Goal: Information Seeking & Learning: Learn about a topic

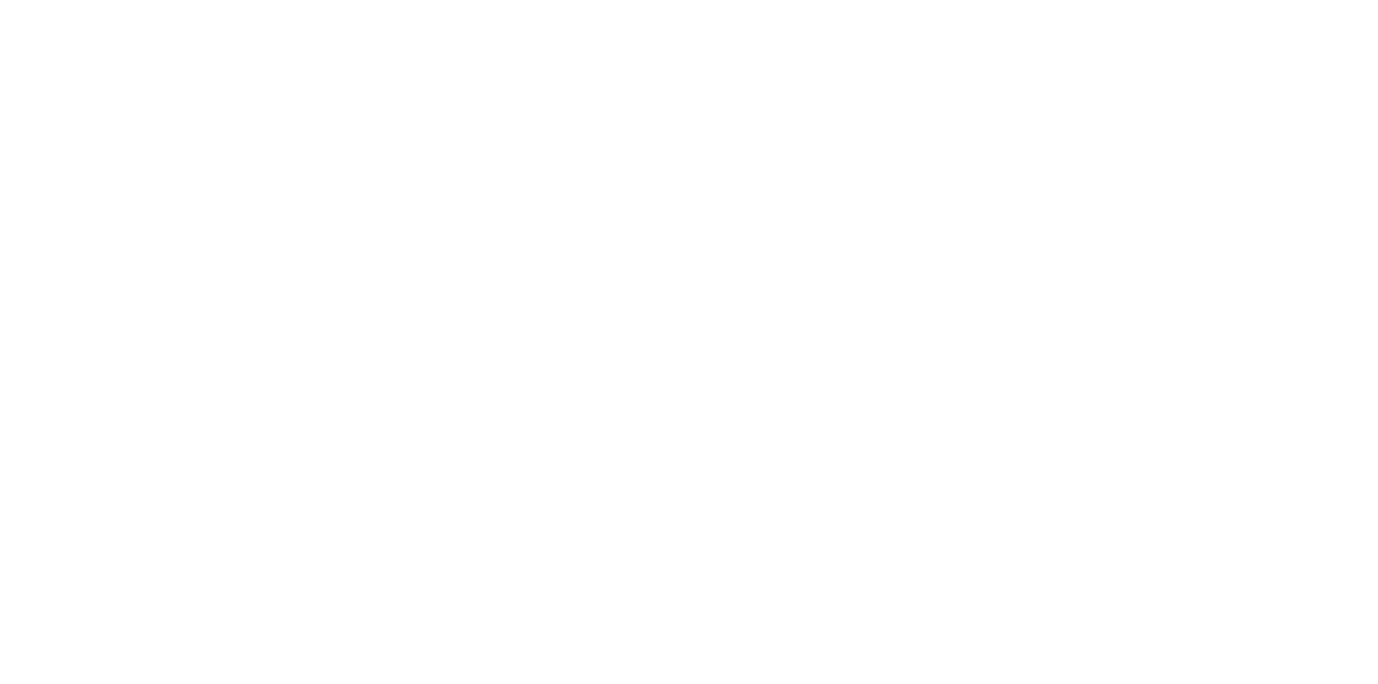
select select "******"
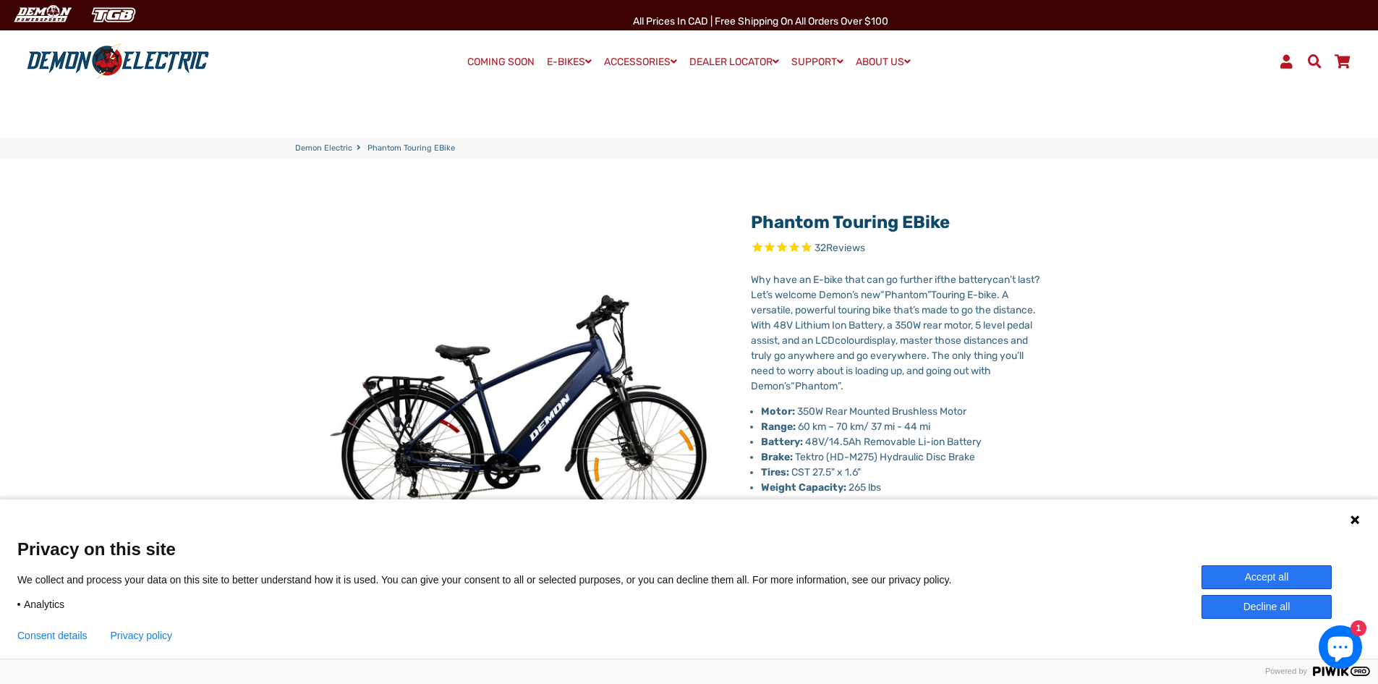
click at [1265, 578] on button "Accept all" at bounding box center [1267, 577] width 130 height 24
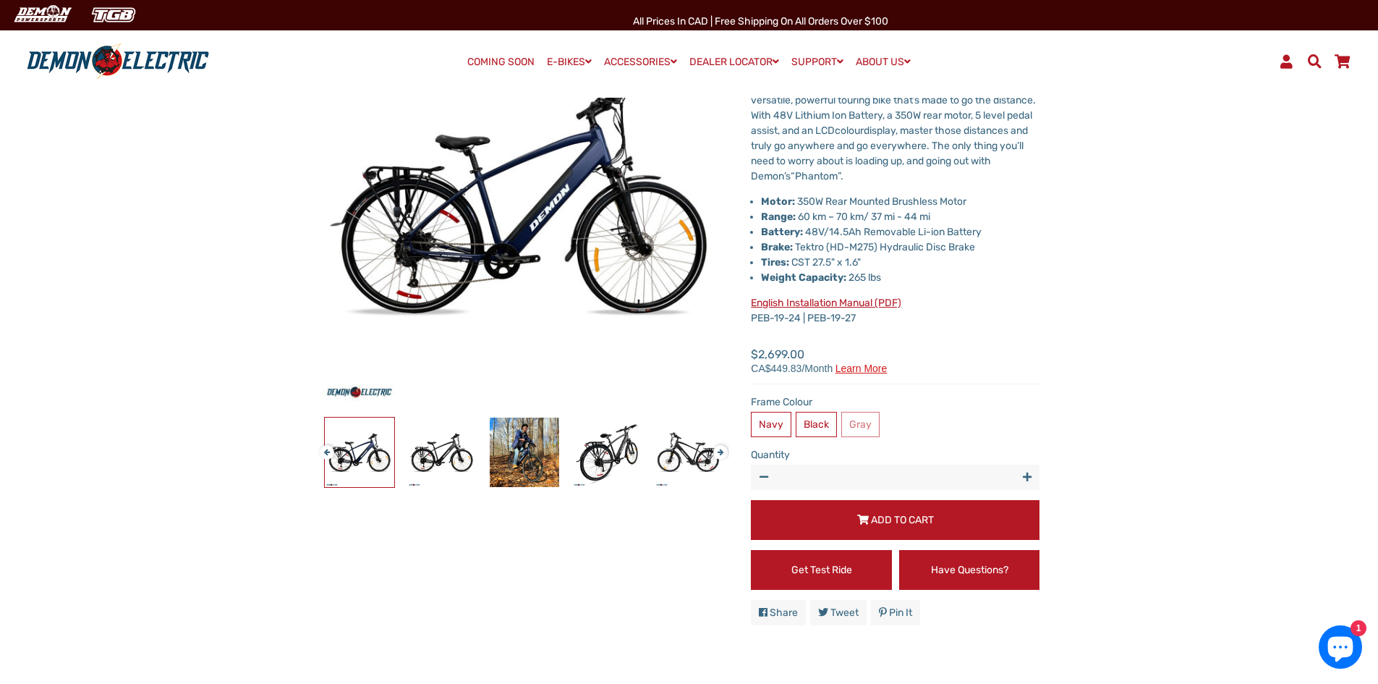
select select "******"
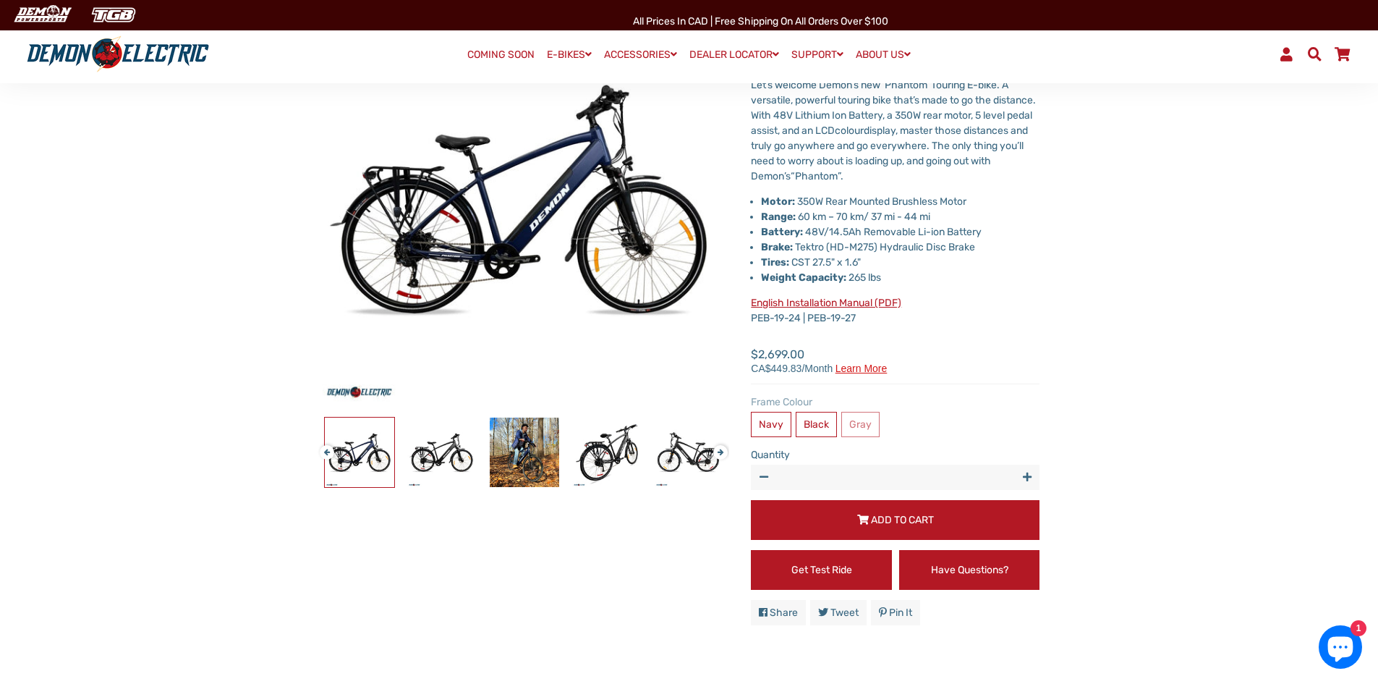
scroll to position [217, 0]
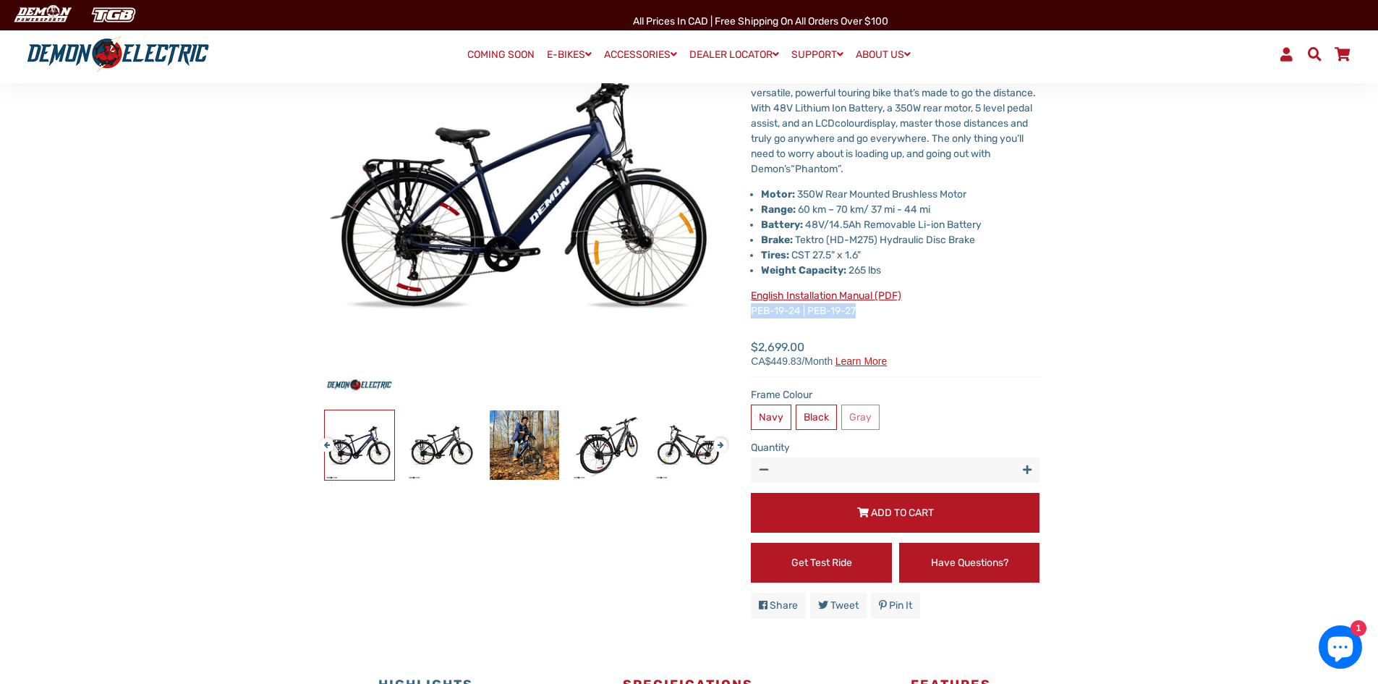
drag, startPoint x: 879, startPoint y: 304, endPoint x: 753, endPoint y: 308, distance: 126.0
click at [753, 308] on p "English Installation Manual (PDF) PEB-19-24 | PEB-19-27" at bounding box center [895, 303] width 289 height 30
drag, startPoint x: 752, startPoint y: 312, endPoint x: 902, endPoint y: 313, distance: 150.5
click at [902, 313] on p "English Installation Manual (PDF) PEB-19-24 | PEB-19-27" at bounding box center [895, 303] width 289 height 30
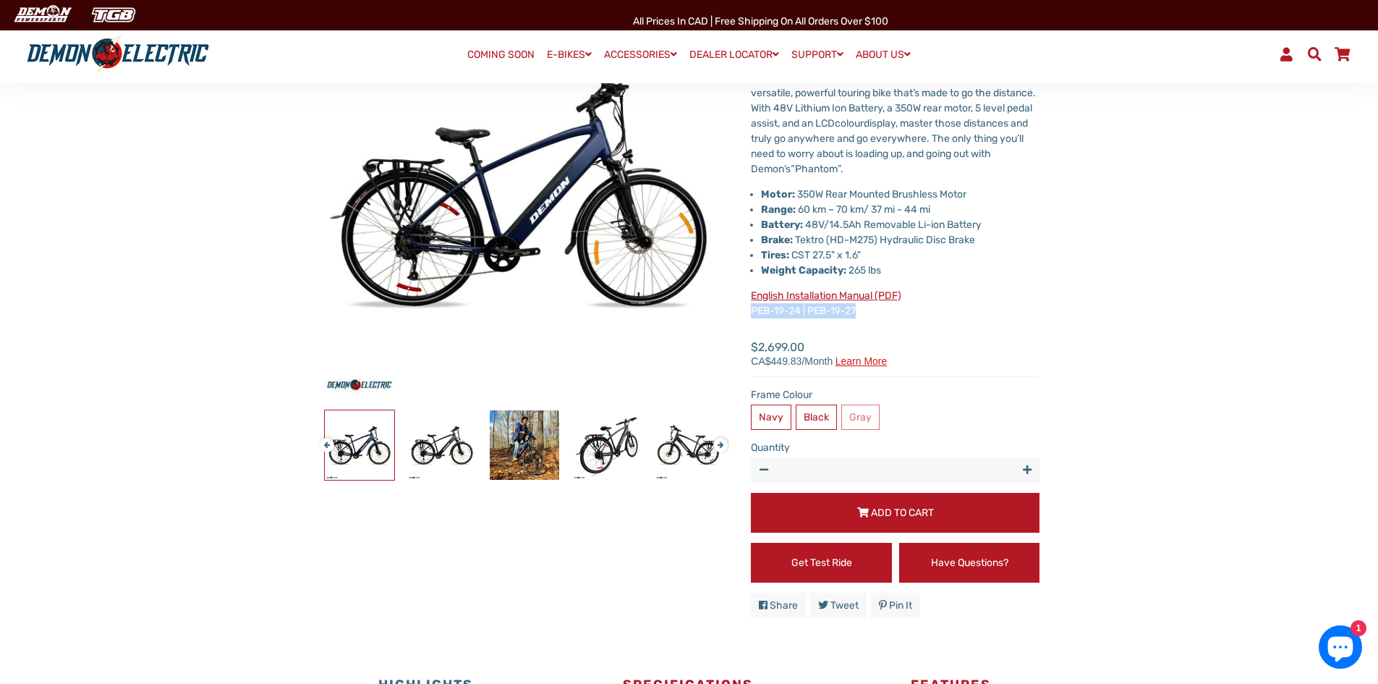
click at [902, 313] on p "English Installation Manual (PDF) PEB-19-24 | PEB-19-27" at bounding box center [895, 303] width 289 height 30
drag, startPoint x: 816, startPoint y: 311, endPoint x: 751, endPoint y: 313, distance: 65.2
click at [751, 313] on p "English Installation Manual (PDF) PEB-19-24 | PEB-19-27" at bounding box center [895, 303] width 289 height 30
drag, startPoint x: 751, startPoint y: 313, endPoint x: 851, endPoint y: 310, distance: 99.9
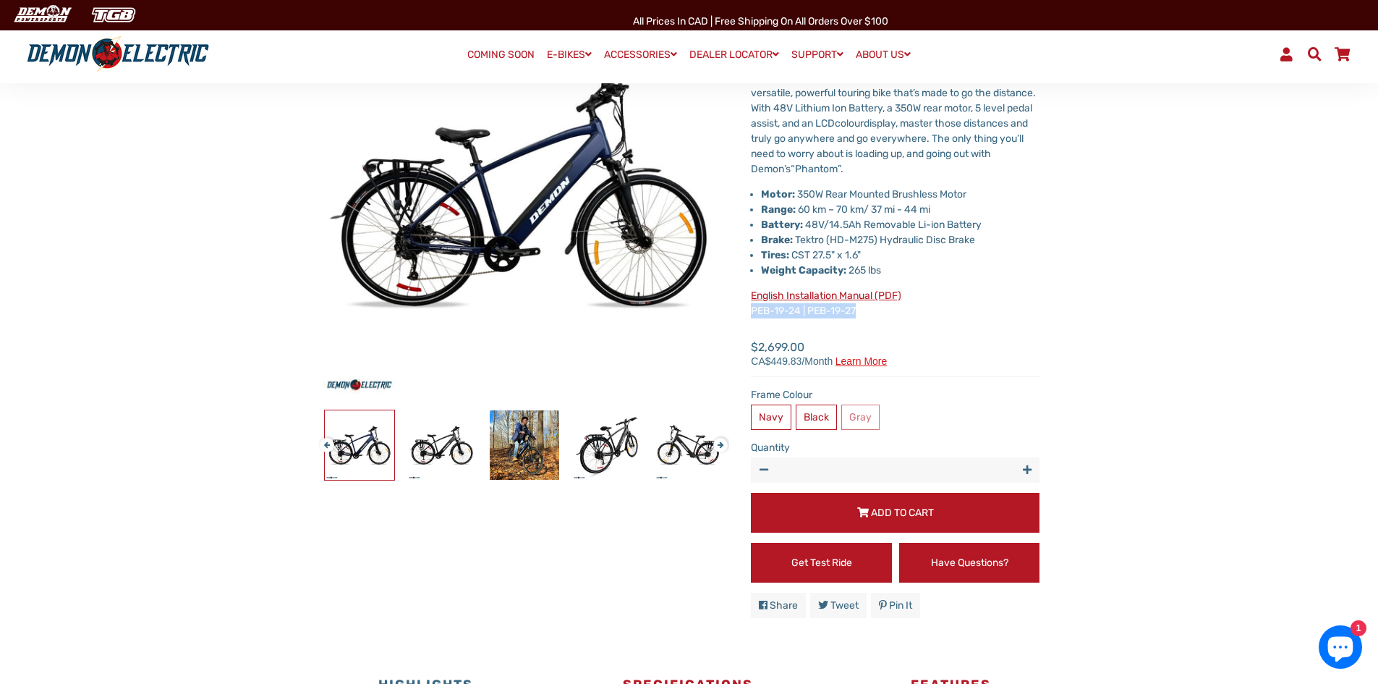
click at [851, 310] on p "English Installation Manual (PDF) PEB-19-24 | PEB-19-27" at bounding box center [895, 303] width 289 height 30
drag, startPoint x: 875, startPoint y: 310, endPoint x: 747, endPoint y: 315, distance: 127.4
click at [747, 315] on div "Phantom Touring eBike 32 Reviews X Fill out the form below to get the latest qu…" at bounding box center [884, 307] width 310 height 644
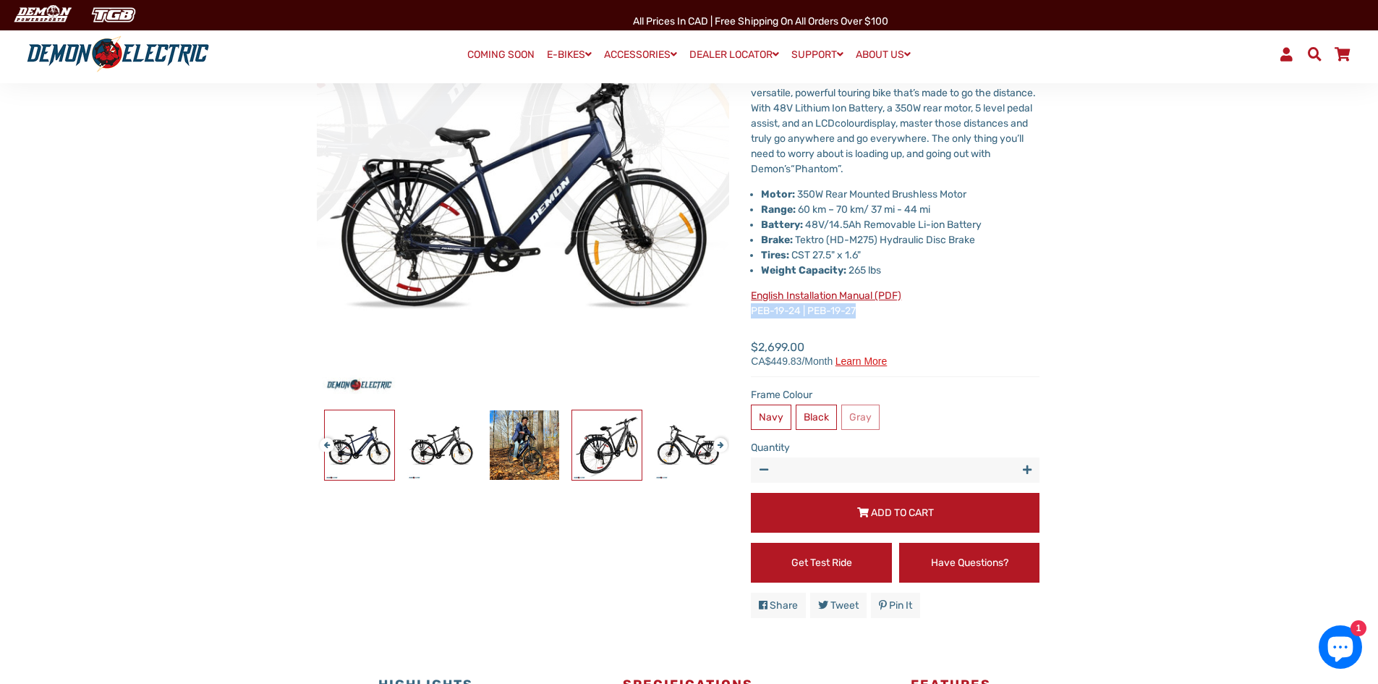
click at [588, 467] on img at bounding box center [606, 444] width 69 height 69
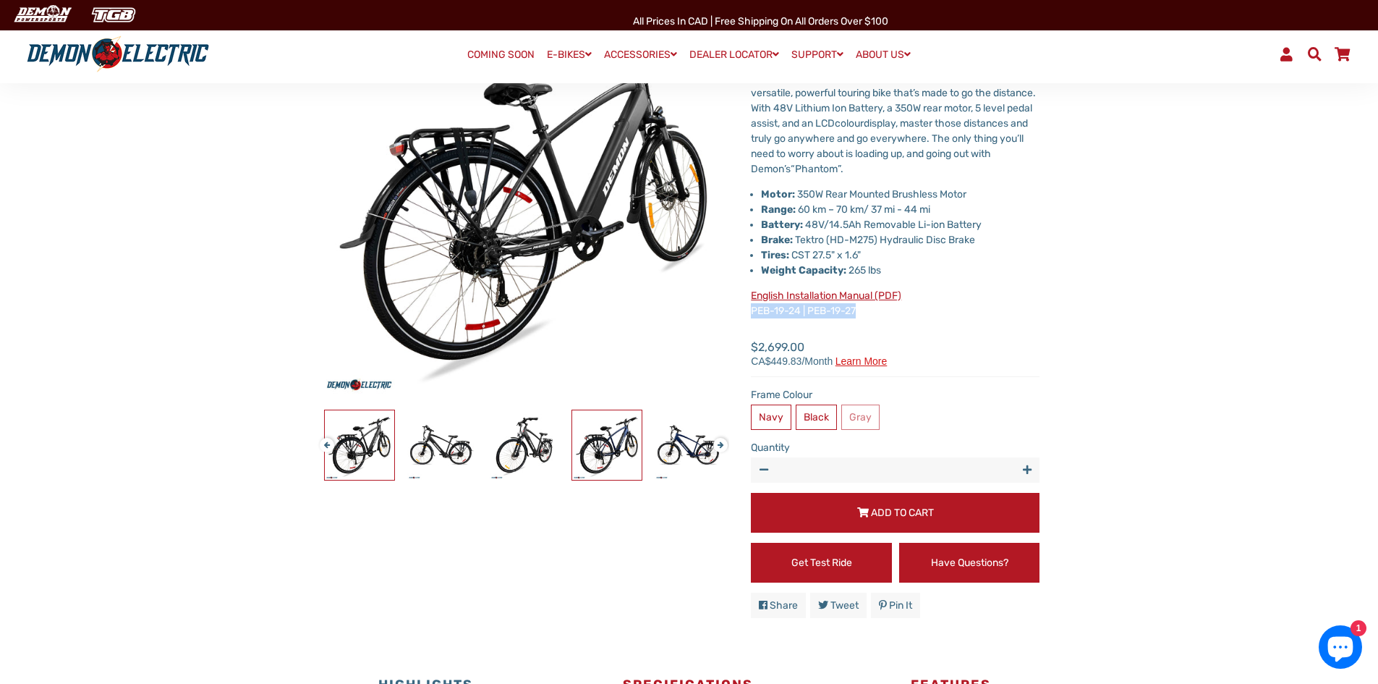
click at [595, 463] on img at bounding box center [606, 444] width 69 height 69
click at [593, 462] on img at bounding box center [606, 444] width 69 height 69
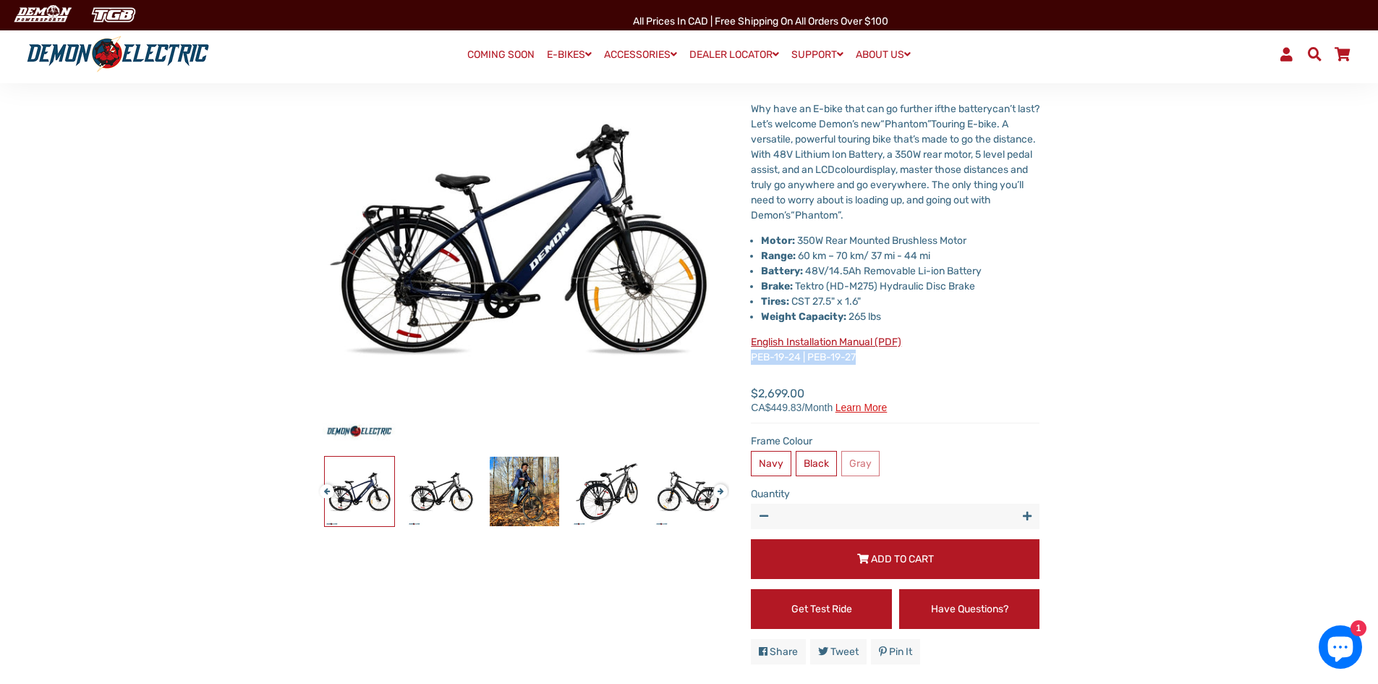
scroll to position [145, 0]
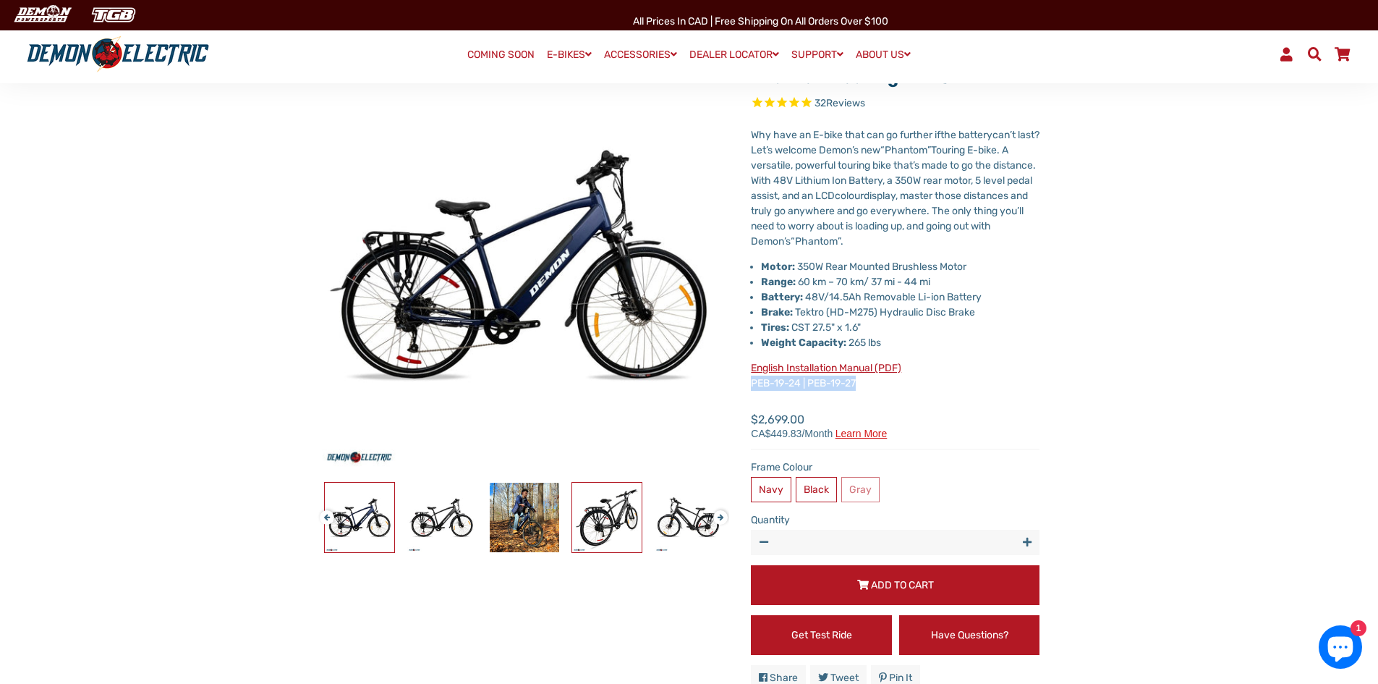
click at [611, 537] on img at bounding box center [606, 517] width 69 height 69
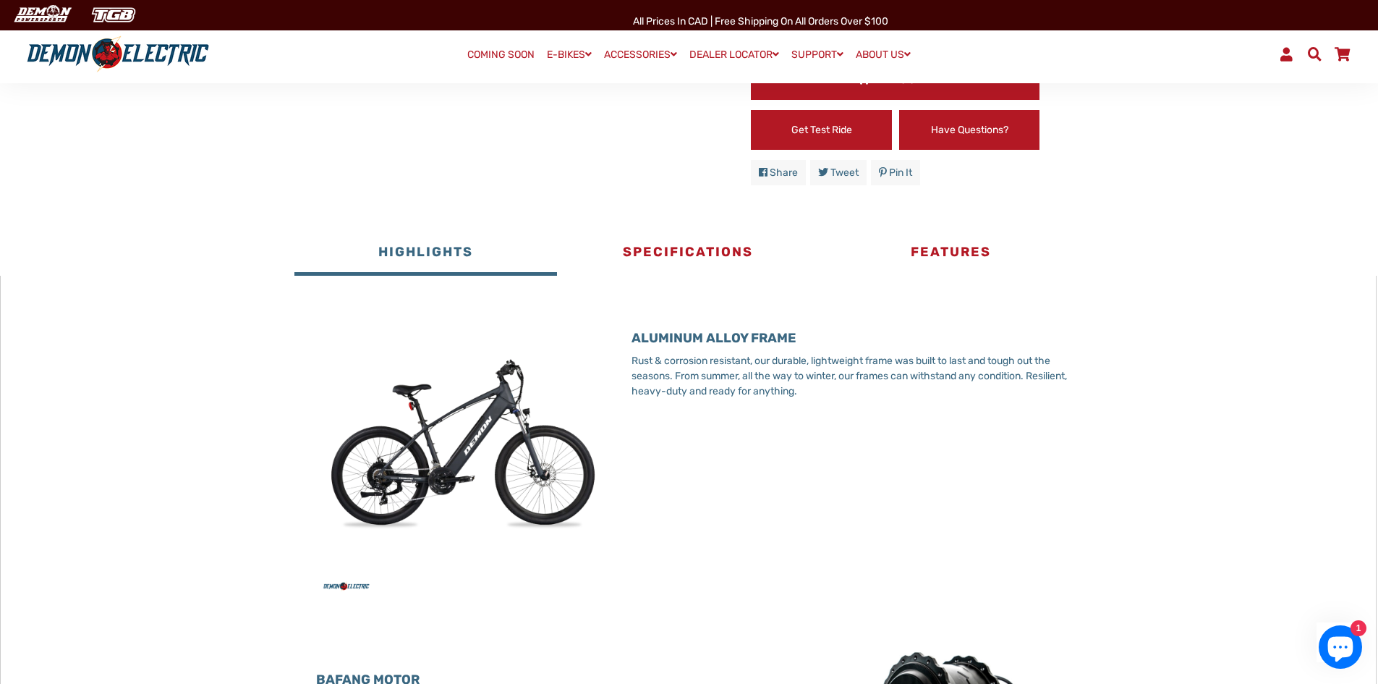
scroll to position [651, 0]
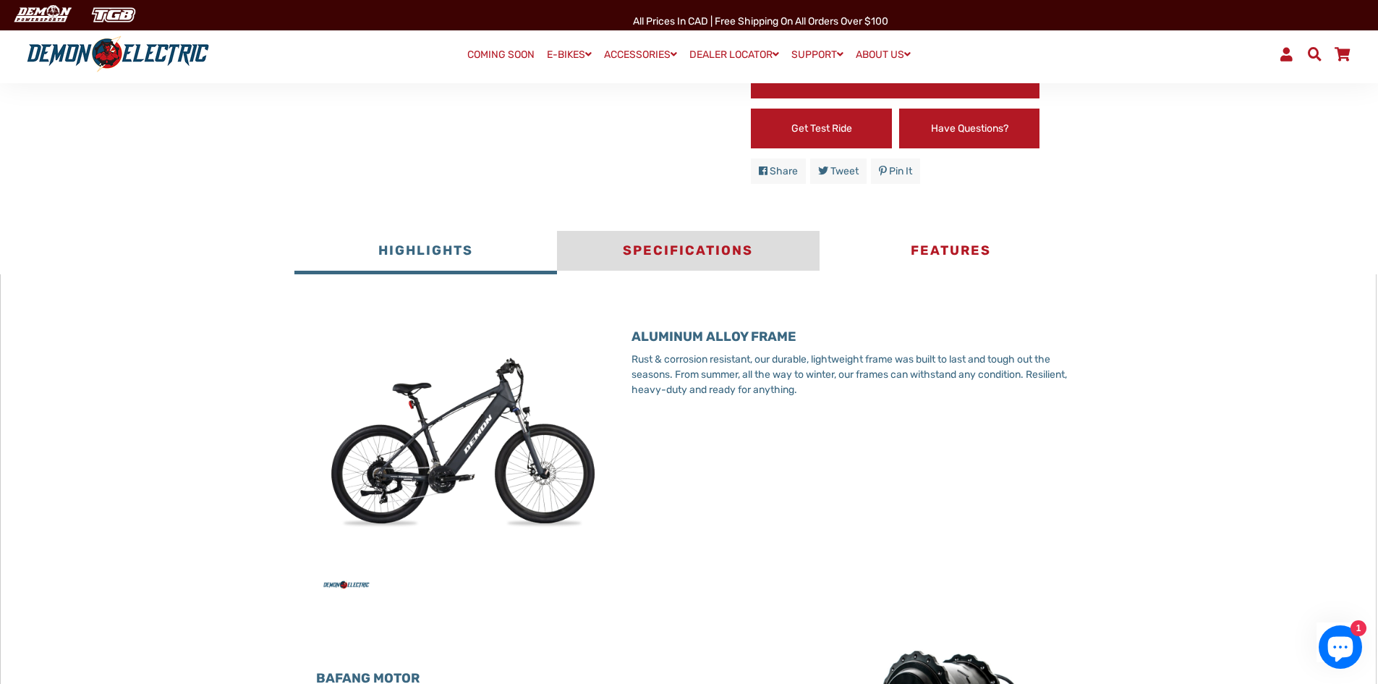
click at [740, 252] on button "Specifications" at bounding box center [688, 252] width 263 height 43
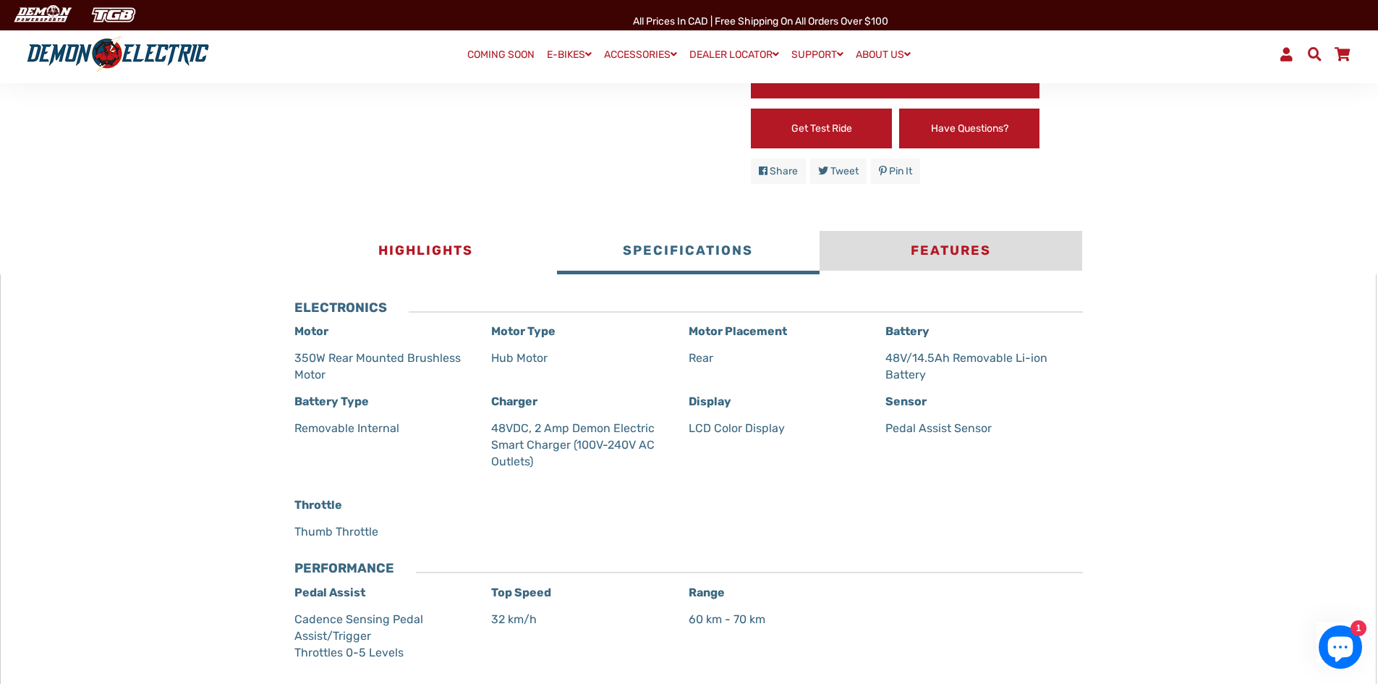
click at [939, 243] on button "Features" at bounding box center [951, 252] width 263 height 43
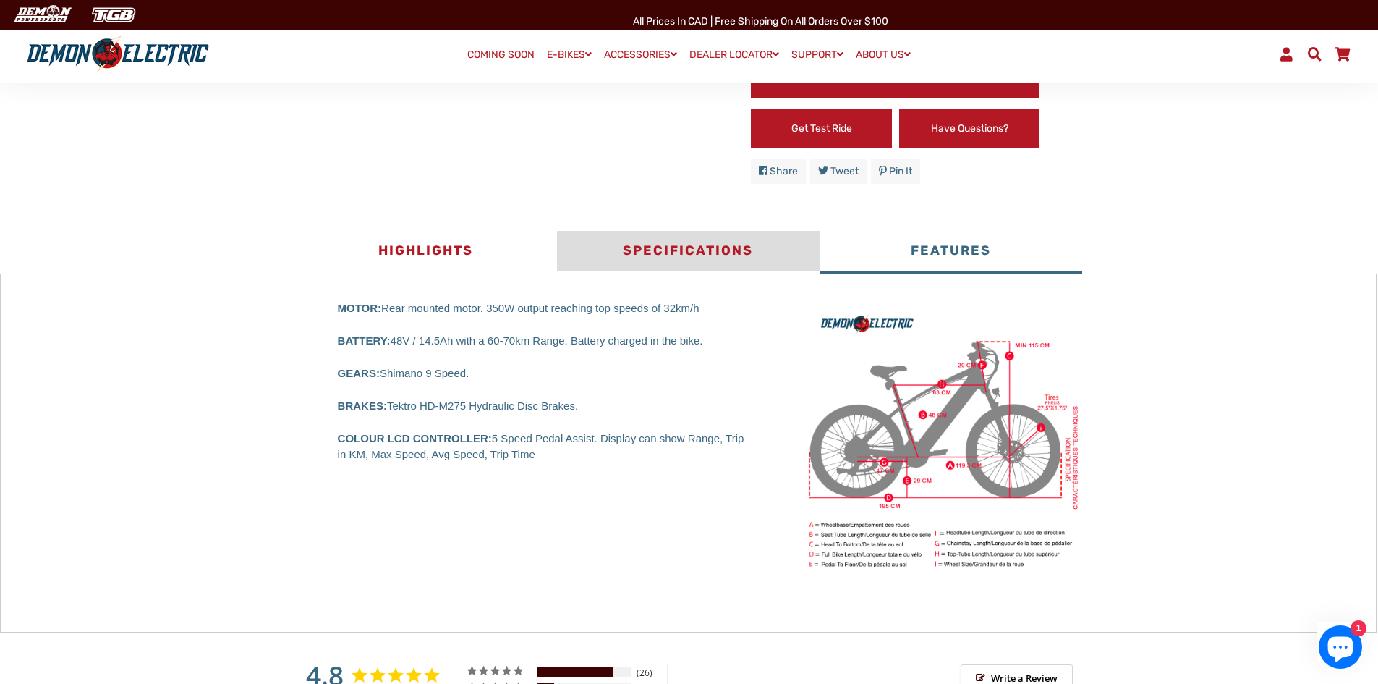
click at [659, 253] on button "Specifications" at bounding box center [688, 252] width 263 height 43
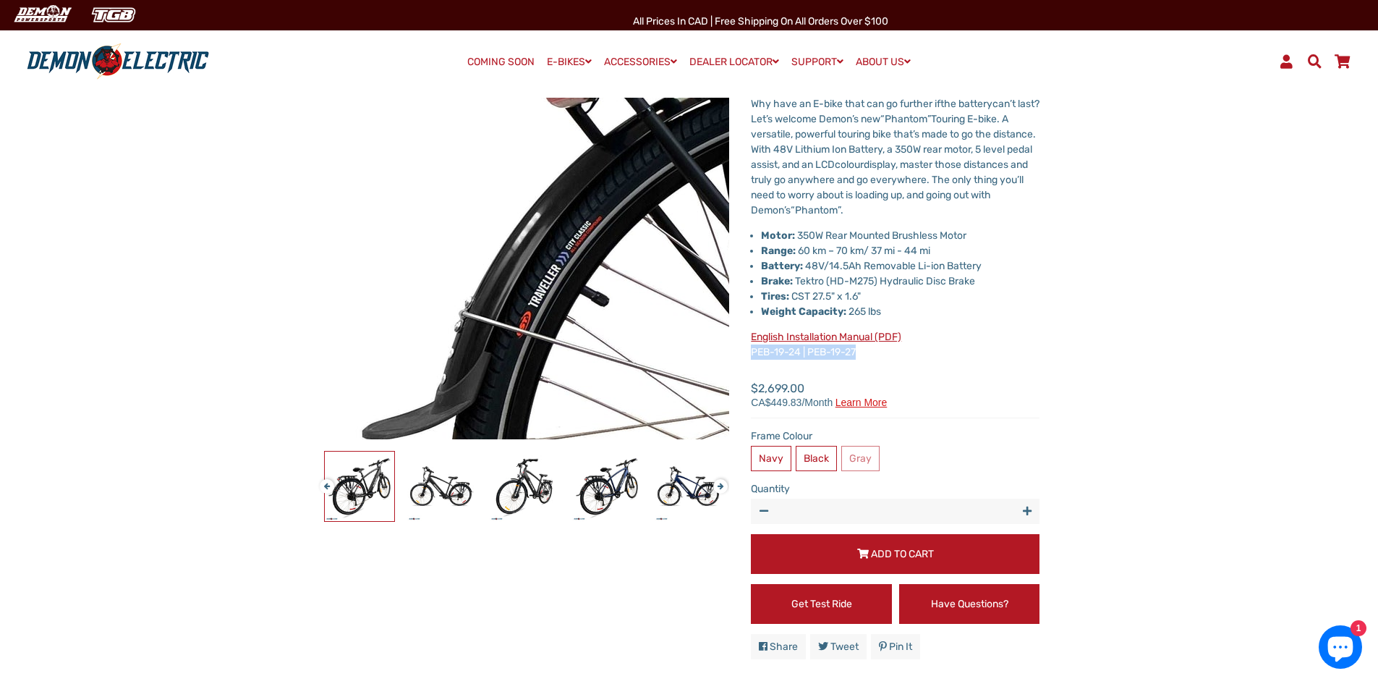
scroll to position [46, 0]
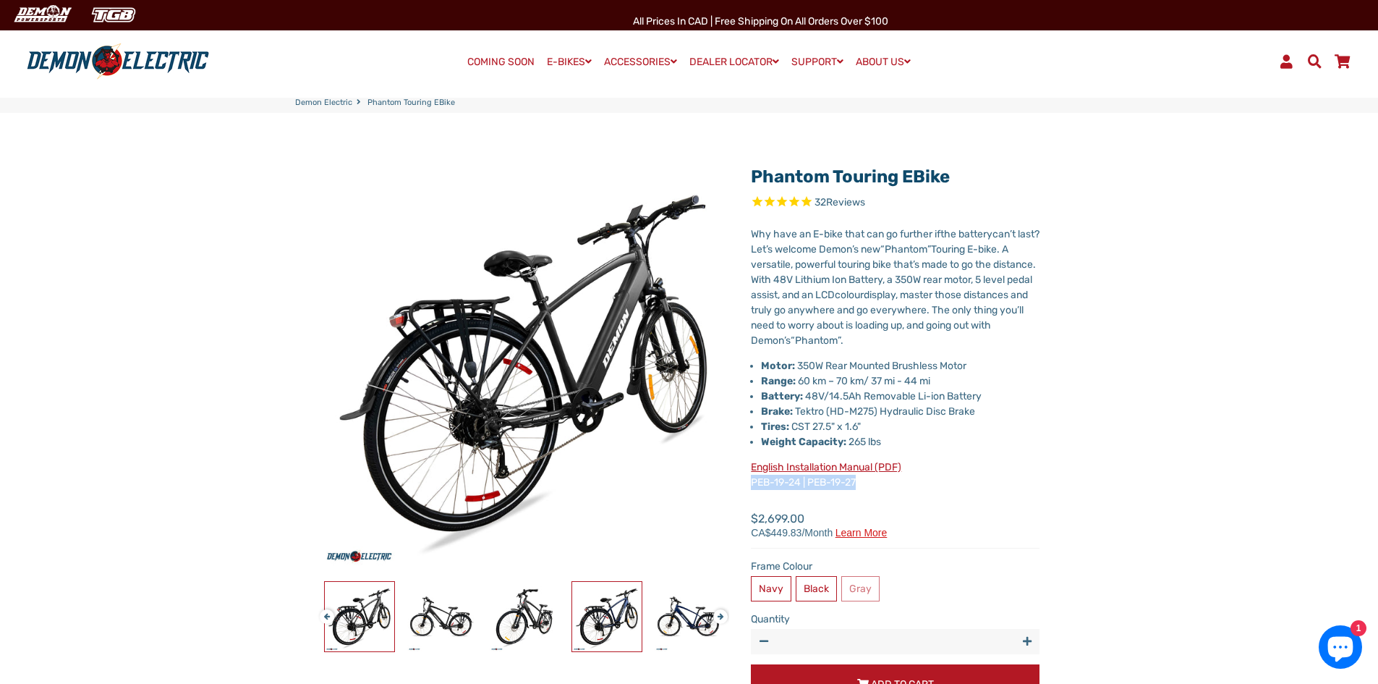
click at [614, 622] on img at bounding box center [606, 616] width 69 height 69
click at [643, 628] on link at bounding box center [607, 616] width 71 height 71
click at [658, 619] on img at bounding box center [689, 616] width 69 height 69
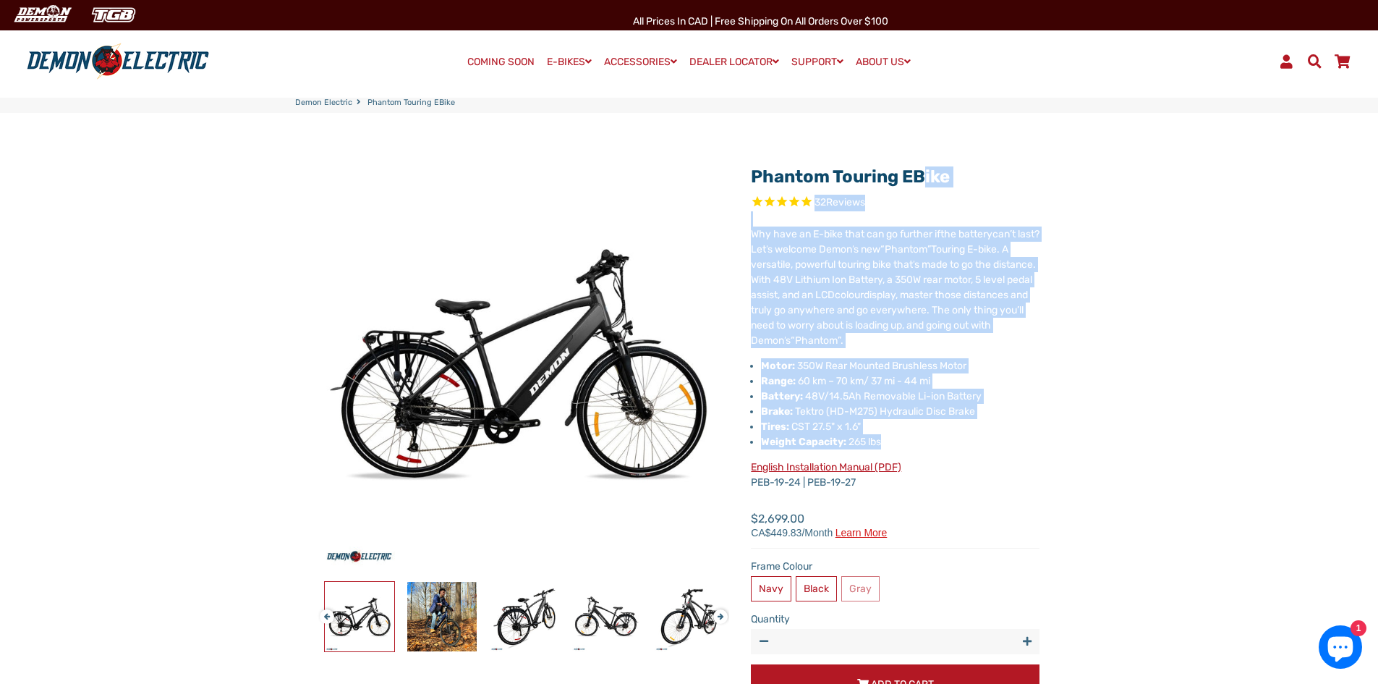
drag, startPoint x: 887, startPoint y: 439, endPoint x: 751, endPoint y: 152, distance: 317.2
click at [751, 152] on div "Phantom Touring eBike 32 Reviews" at bounding box center [689, 456] width 789 height 687
drag, startPoint x: 756, startPoint y: 160, endPoint x: 897, endPoint y: 443, distance: 316.2
click at [897, 443] on div "Phantom Touring eBike 32 Reviews X Fill out the form below to get the latest qu…" at bounding box center [895, 478] width 289 height 644
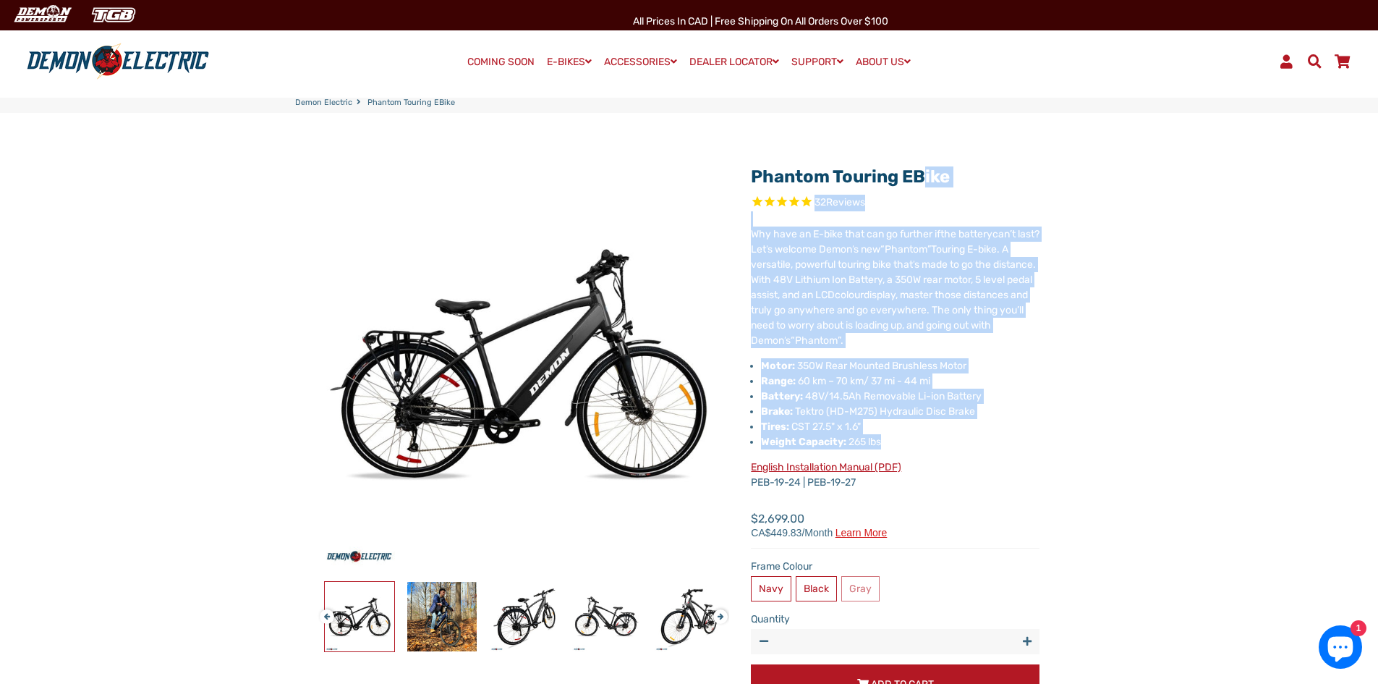
click at [898, 443] on li "Weight Capacity: 265 lbs" at bounding box center [900, 441] width 279 height 15
drag, startPoint x: 849, startPoint y: 435, endPoint x: 740, endPoint y: 174, distance: 282.2
click at [740, 174] on div "Phantom Touring eBike 32 Reviews X Fill out the form below to get the latest qu…" at bounding box center [884, 478] width 310 height 644
drag, startPoint x: 894, startPoint y: 448, endPoint x: 750, endPoint y: 172, distance: 310.7
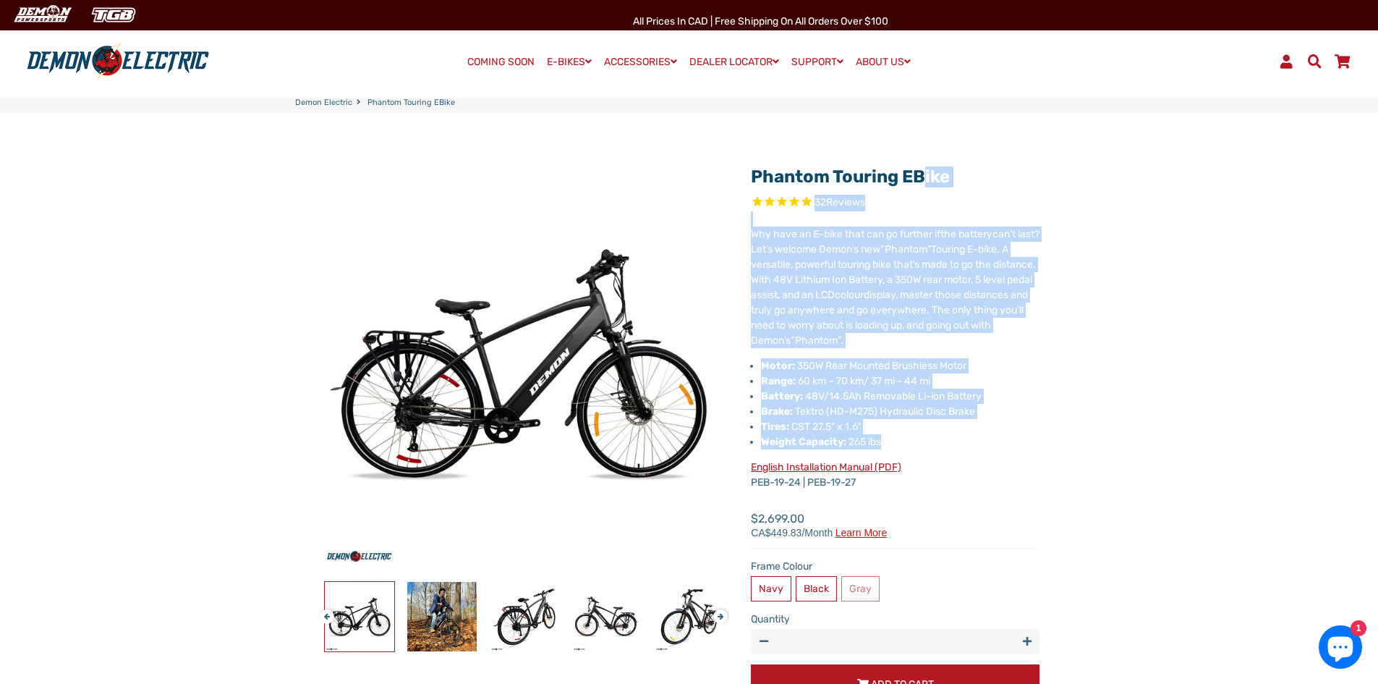
click at [750, 172] on div "Phantom Touring eBike 32 Reviews X Fill out the form below to get the latest qu…" at bounding box center [884, 478] width 310 height 644
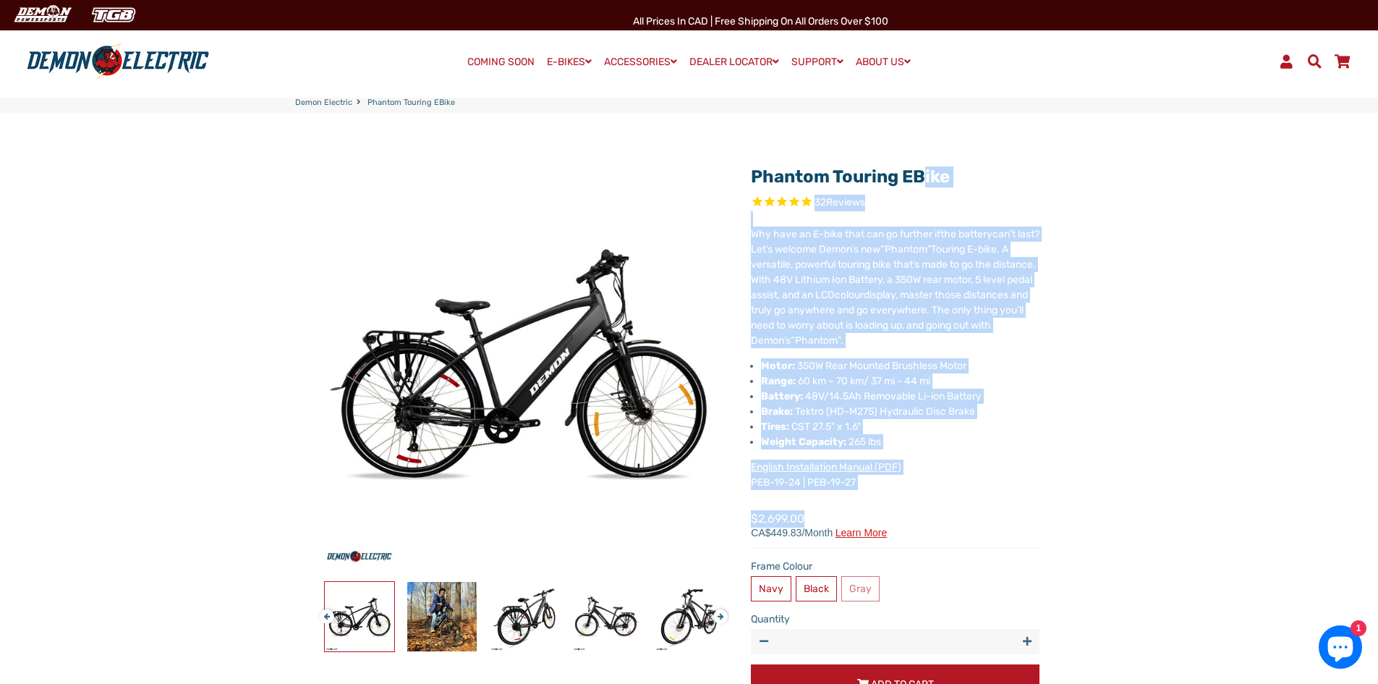
drag, startPoint x: 744, startPoint y: 168, endPoint x: 935, endPoint y: 540, distance: 418.1
click at [935, 540] on div "Phantom Touring eBike 32 Reviews X Fill out the form below to get the latest qu…" at bounding box center [884, 478] width 310 height 644
click at [935, 540] on div "Regular price Sale price $2,699.00" at bounding box center [895, 529] width 289 height 38
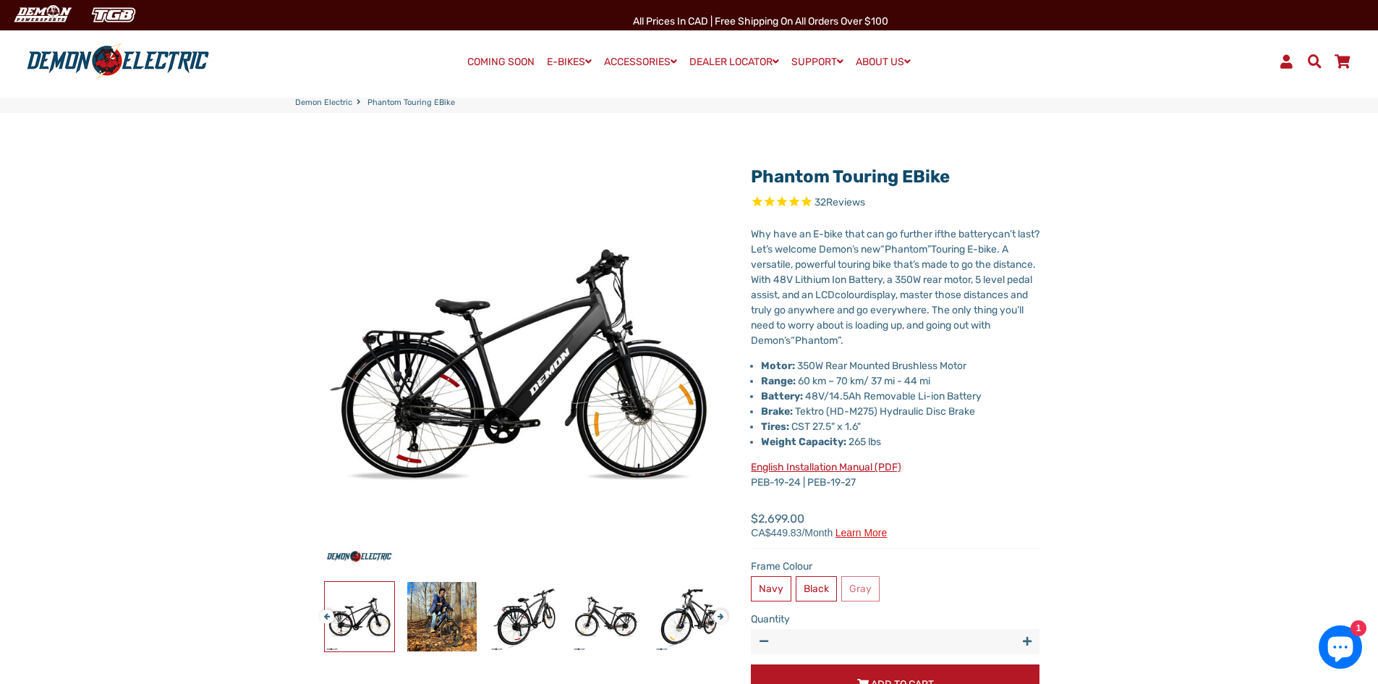
drag, startPoint x: 826, startPoint y: 580, endPoint x: 2, endPoint y: 72, distance: 967.5
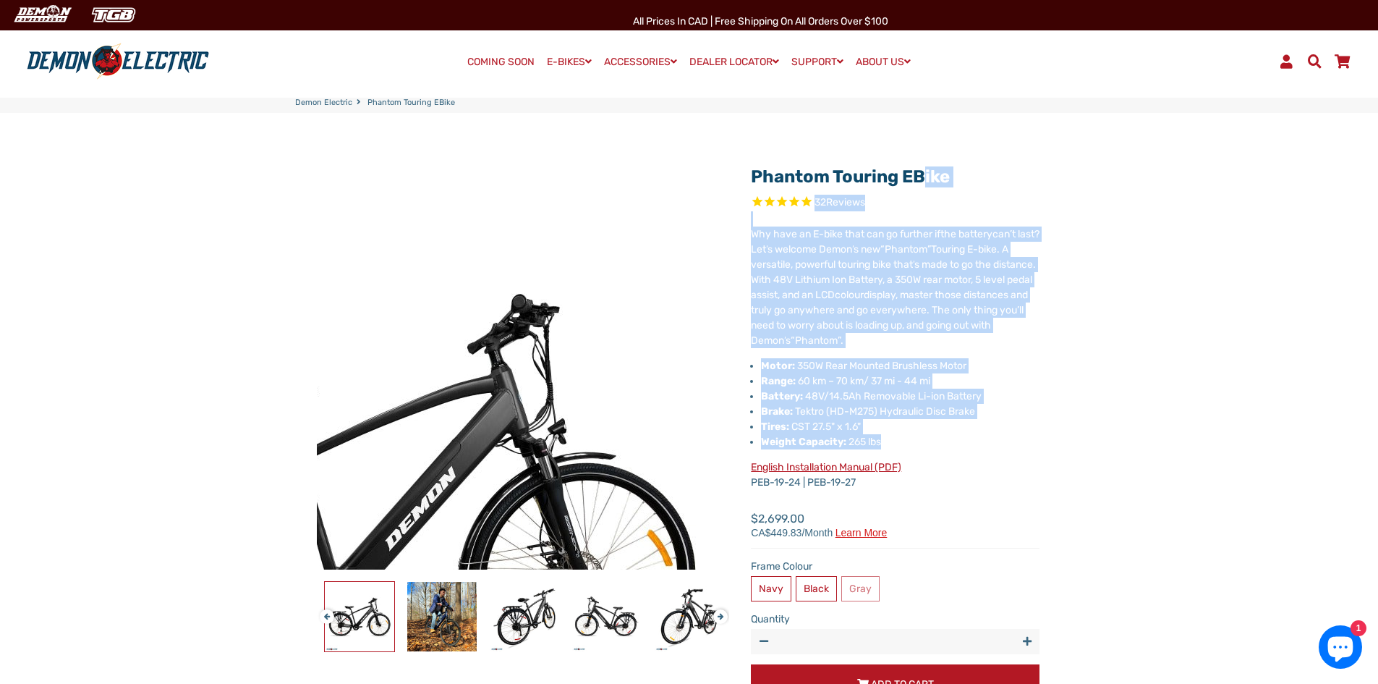
drag, startPoint x: 865, startPoint y: 431, endPoint x: 705, endPoint y: 148, distance: 325.4
click at [705, 148] on div "Phantom Touring eBike 32 Reviews" at bounding box center [689, 456] width 789 height 687
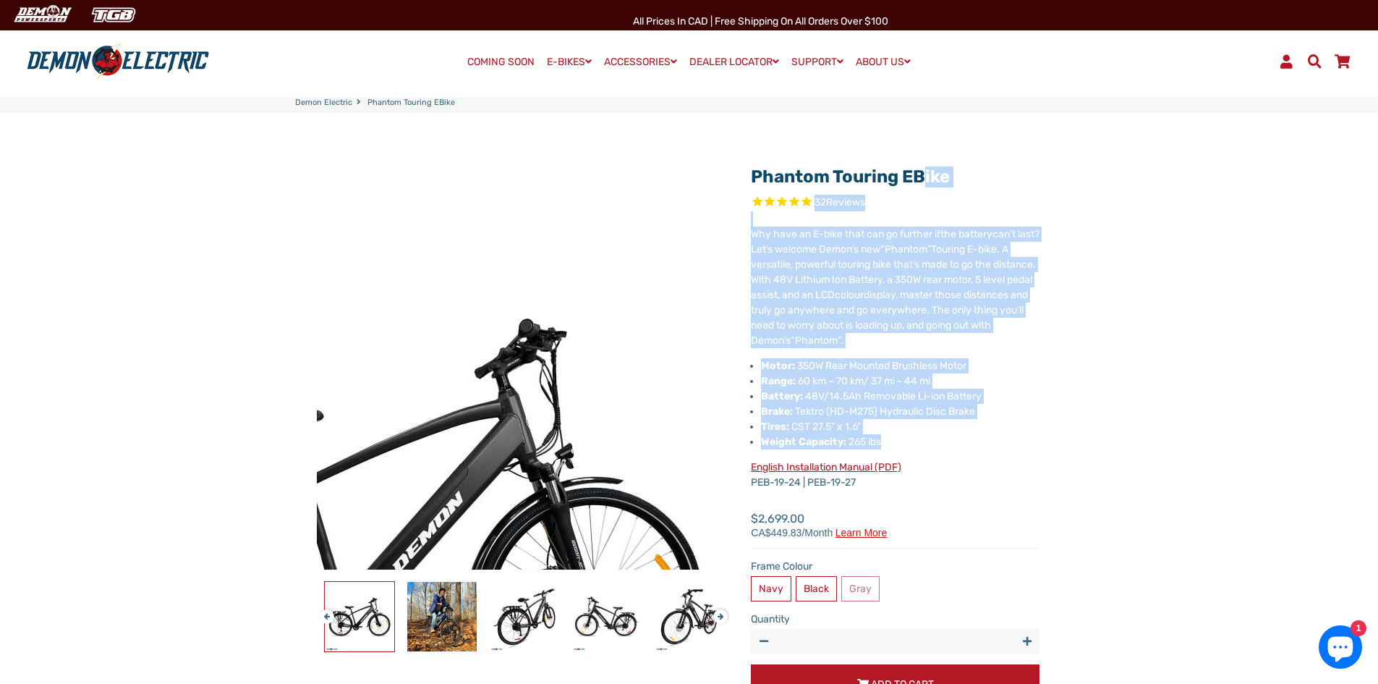
click at [870, 270] on span "Touring E-bike. A versatile, powerful touring bike that" at bounding box center [880, 256] width 258 height 27
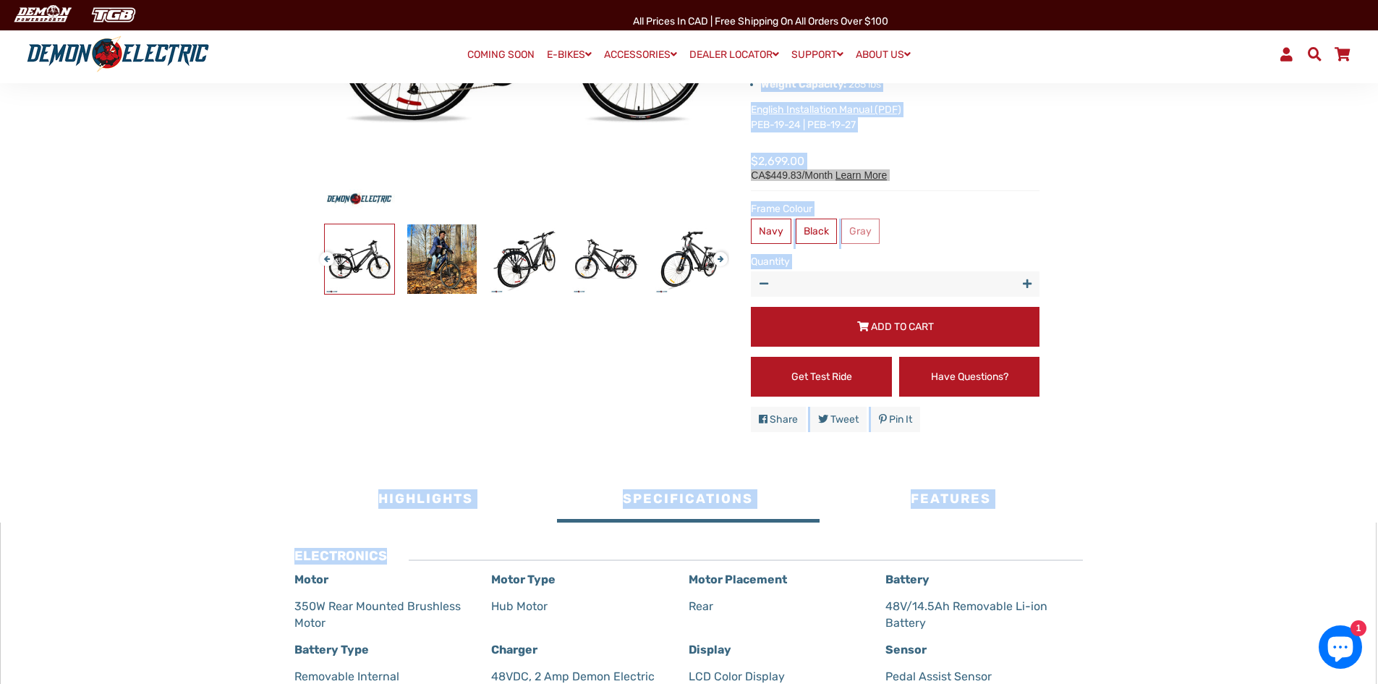
drag, startPoint x: 753, startPoint y: 176, endPoint x: 1132, endPoint y: 563, distance: 541.9
click at [1084, 564] on div "Phantom Touring eBike 32 Reviews" at bounding box center [689, 499] width 789 height 1488
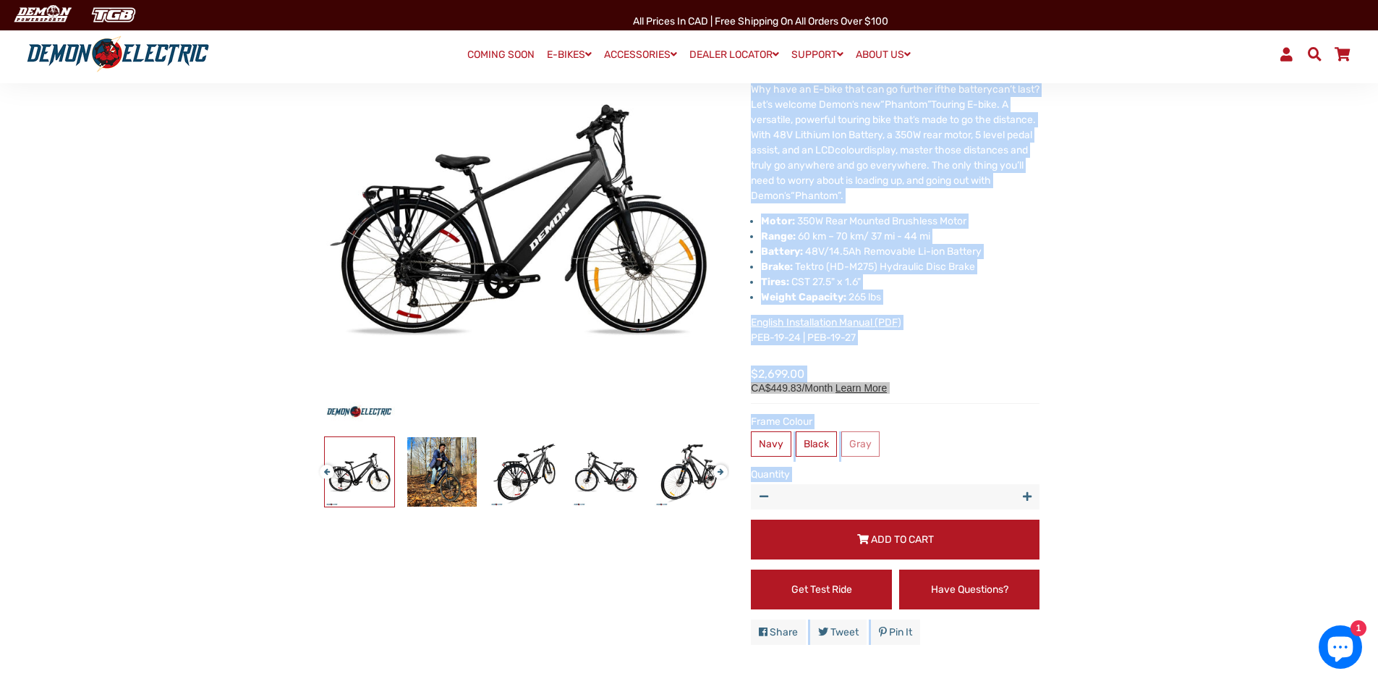
scroll to position [0, 0]
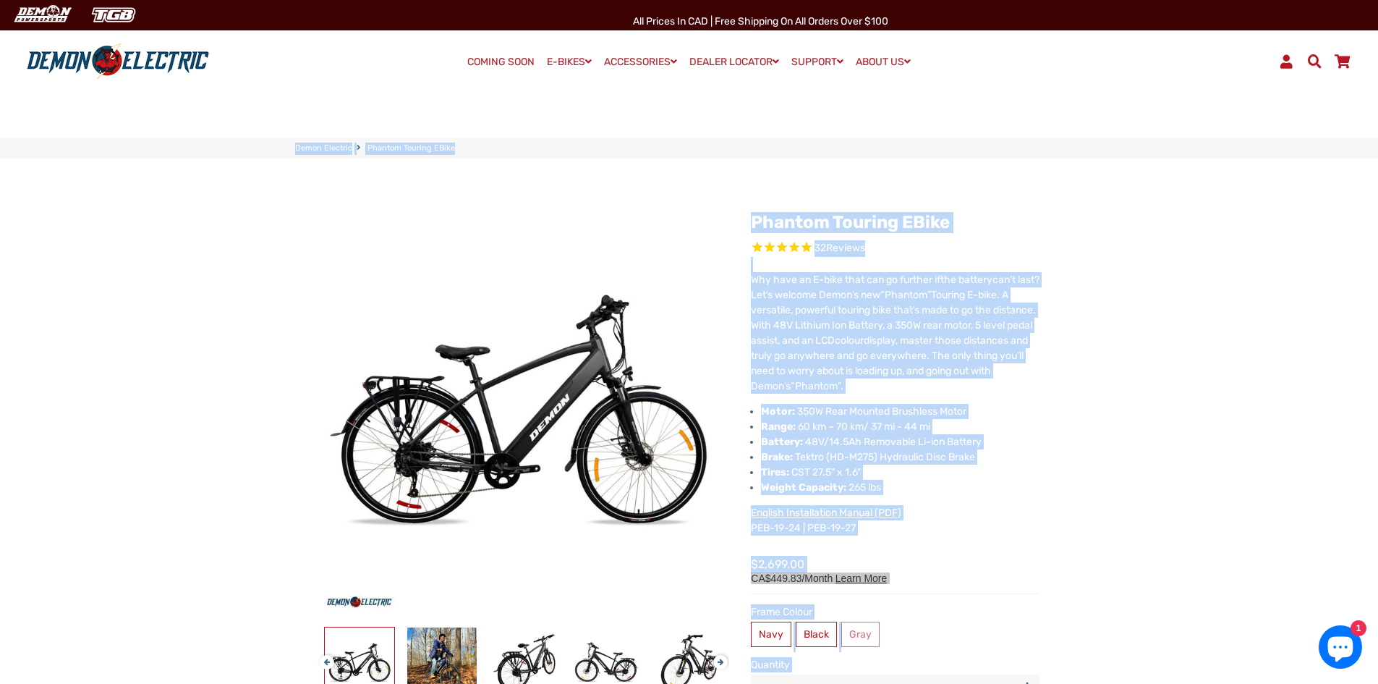
drag, startPoint x: 1104, startPoint y: 546, endPoint x: 186, endPoint y: 103, distance: 1019.5
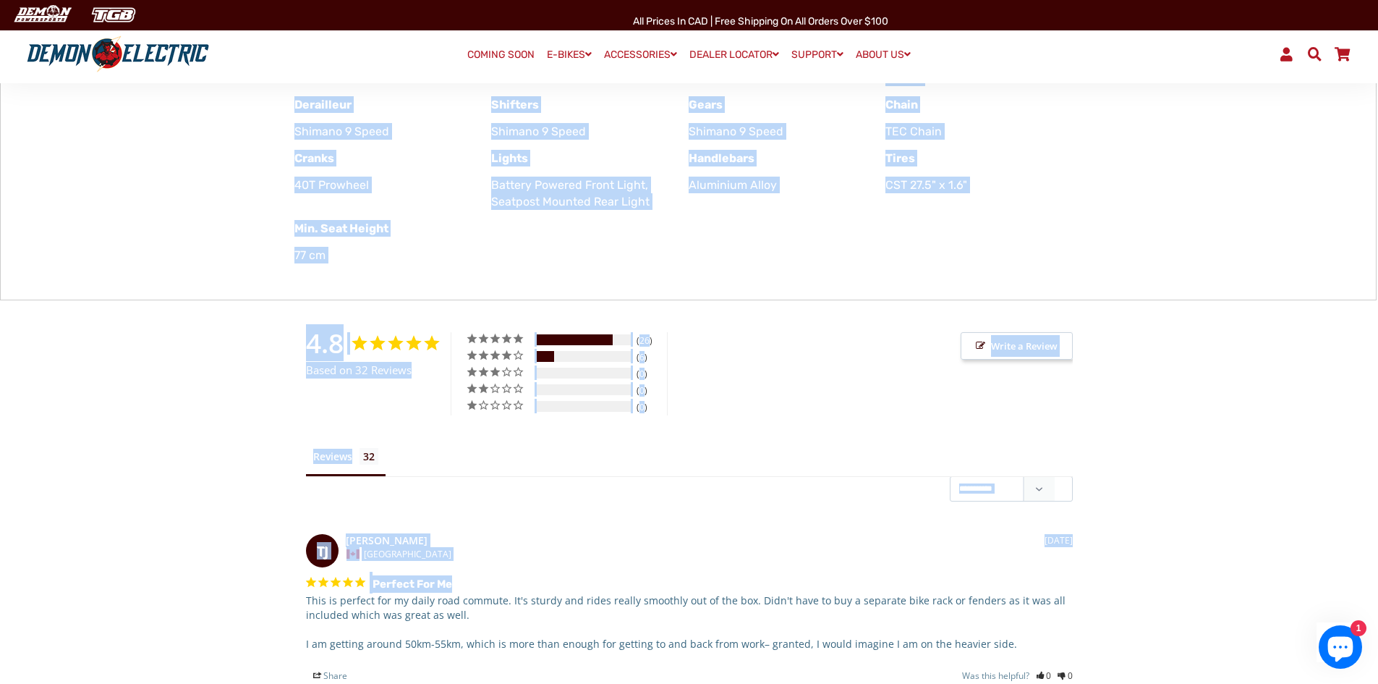
scroll to position [1447, 0]
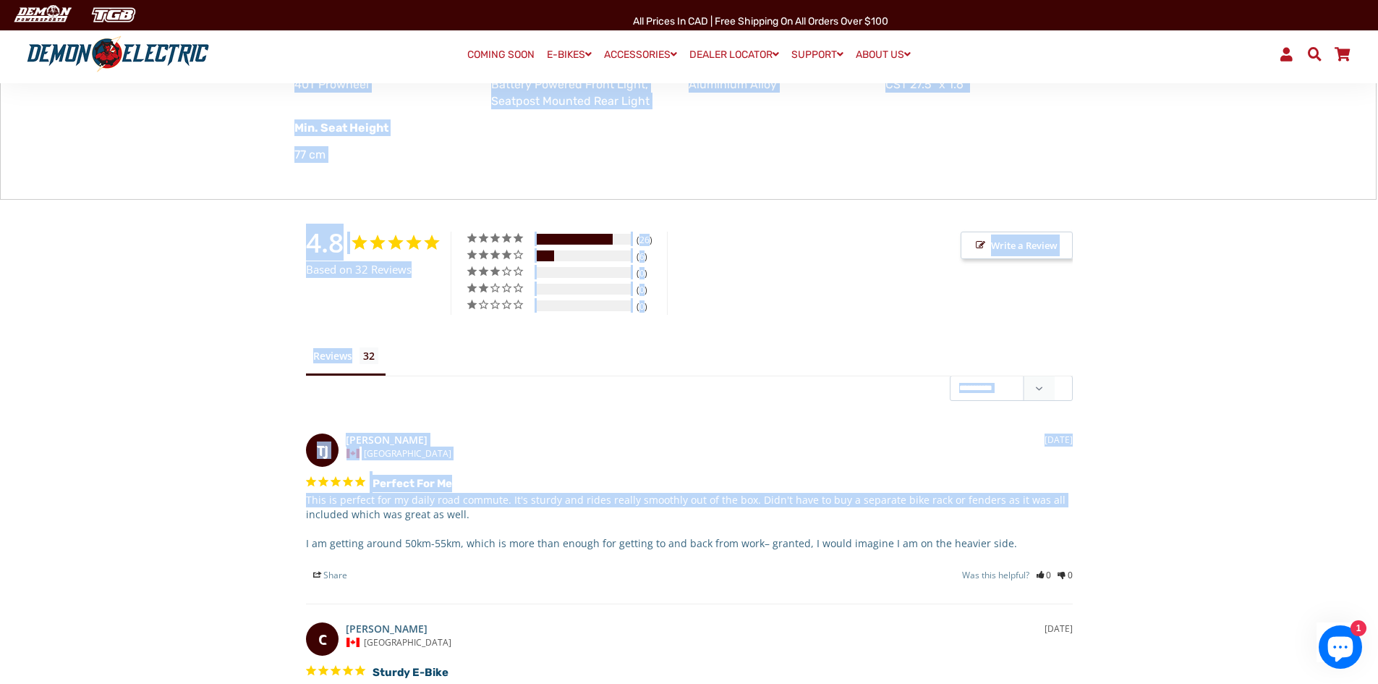
drag, startPoint x: 740, startPoint y: 214, endPoint x: 1122, endPoint y: 504, distance: 479.8
click at [1122, 504] on main "Phantom Touring eBike 32 Reviews" at bounding box center [689, 535] width 1378 height 3649
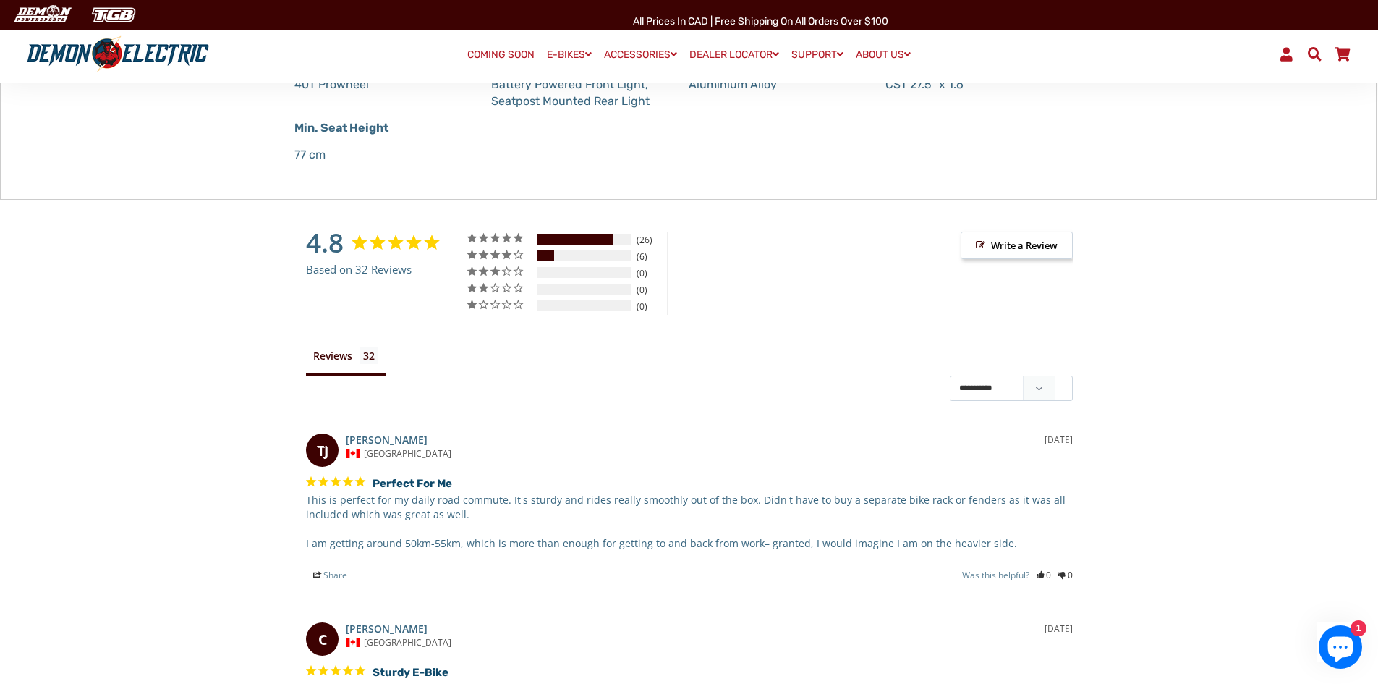
click at [459, 350] on ul "Reviews Questions" at bounding box center [689, 360] width 767 height 33
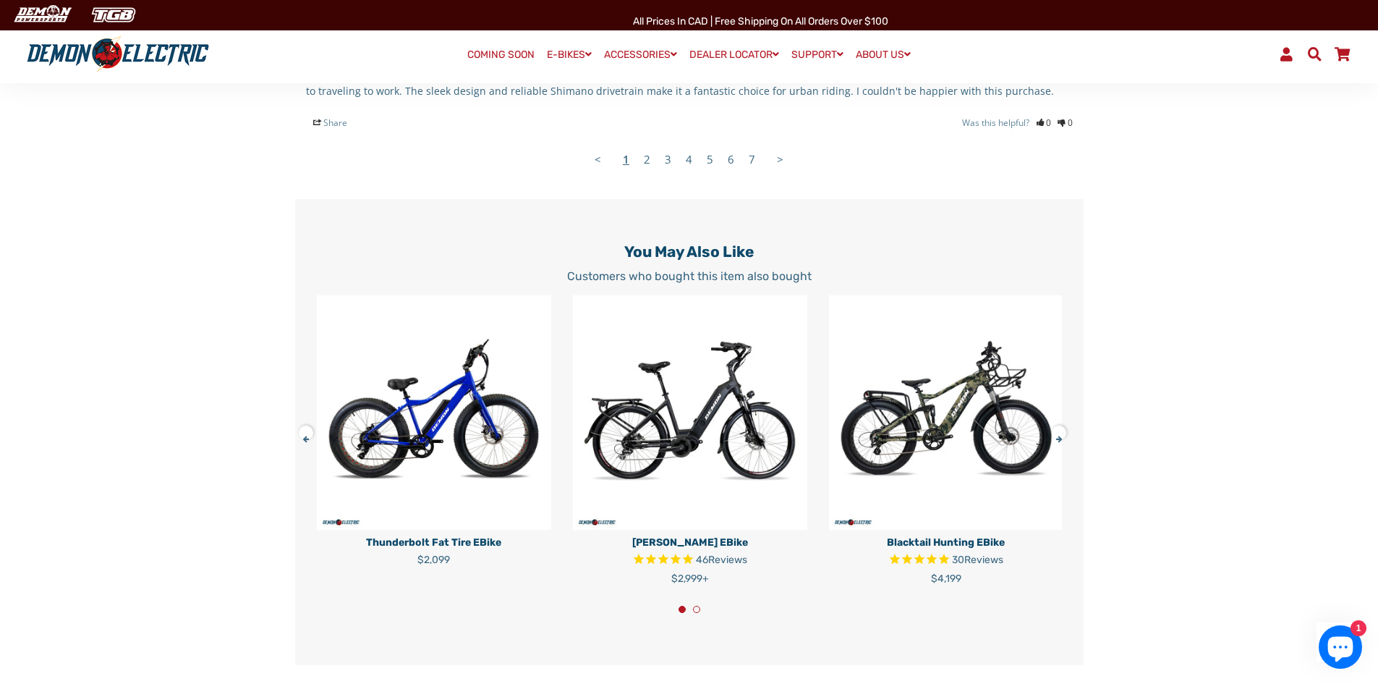
scroll to position [2533, 0]
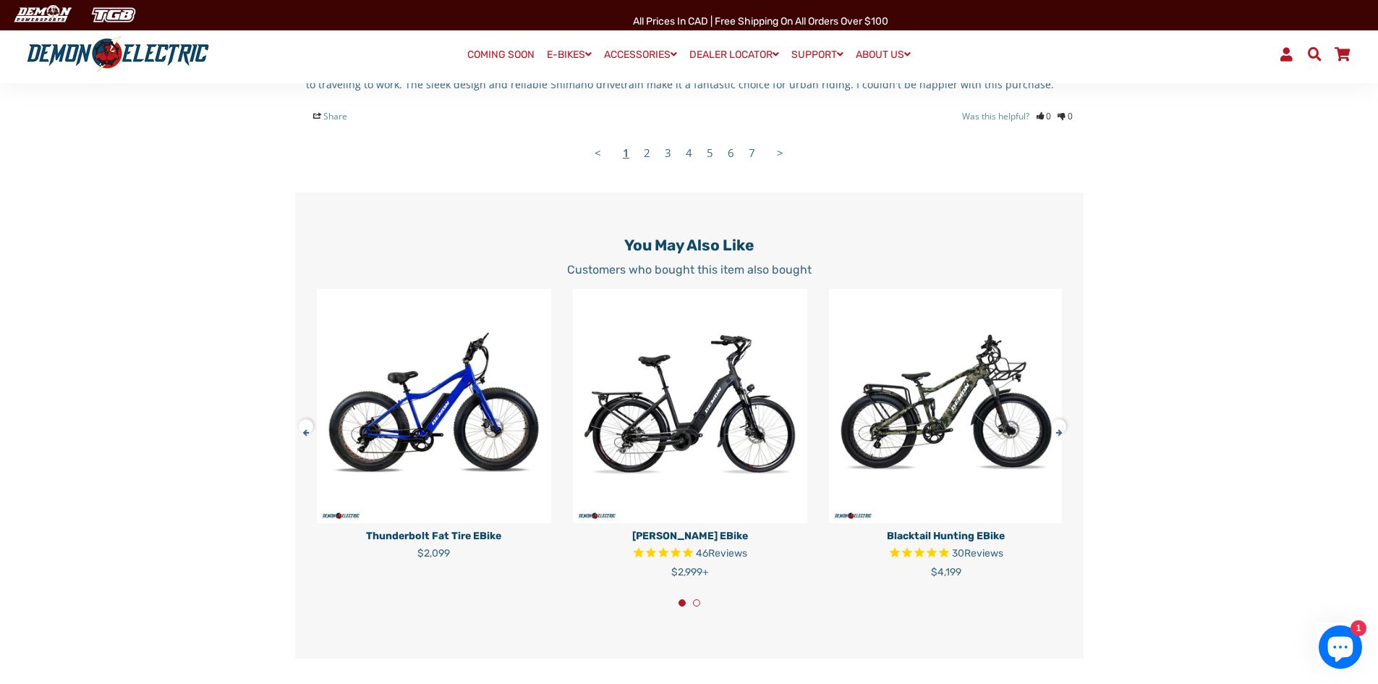
click at [961, 517] on img at bounding box center [946, 406] width 234 height 234
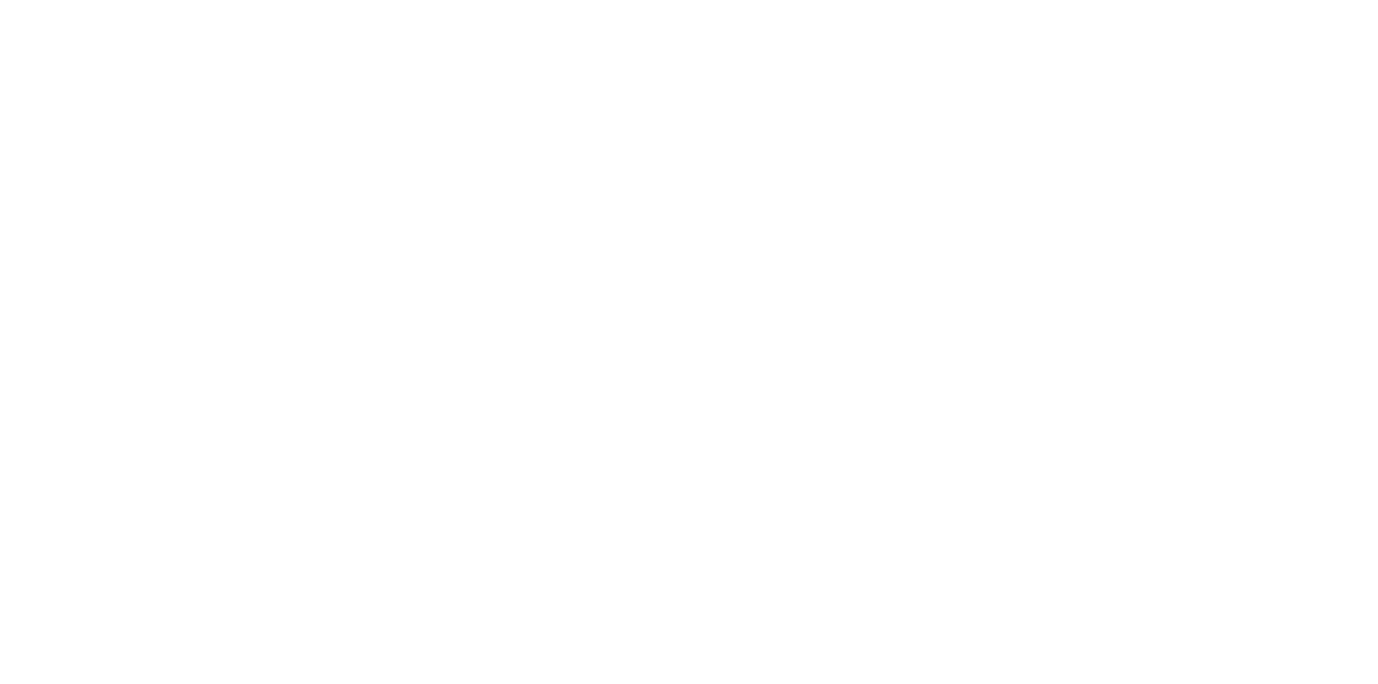
select select "******"
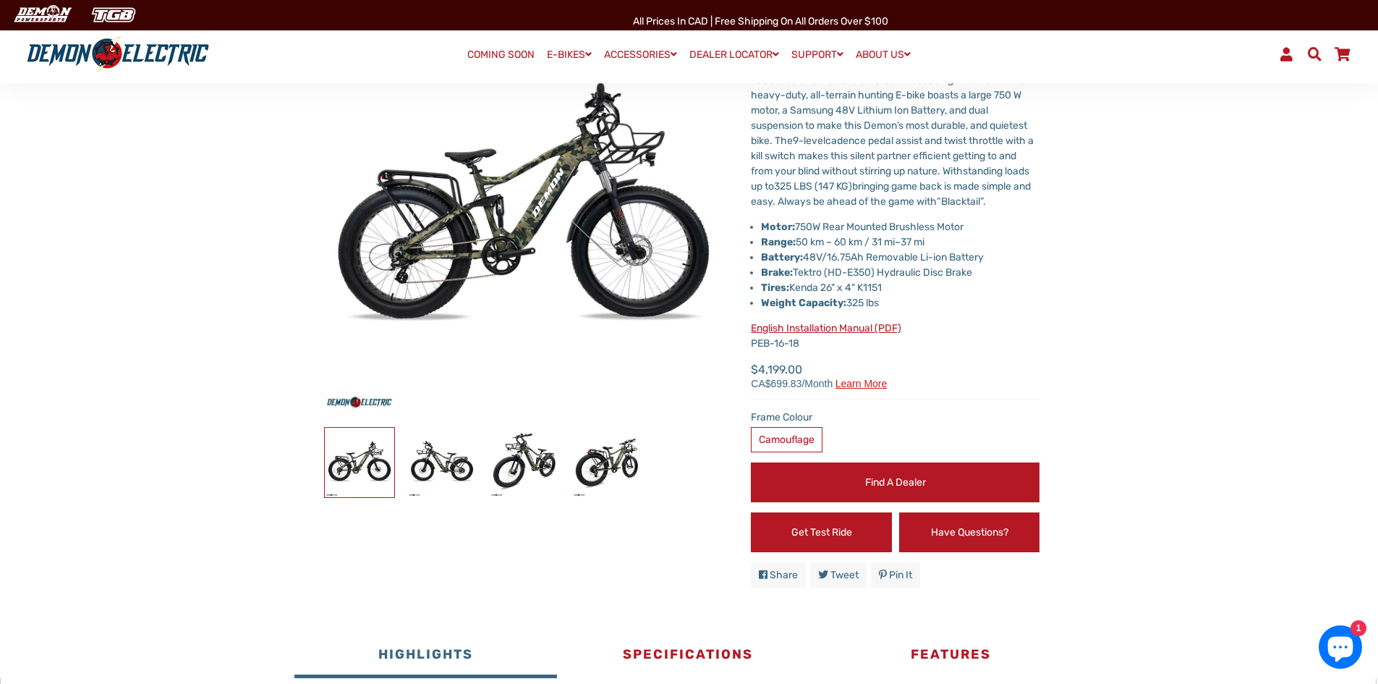
scroll to position [217, 0]
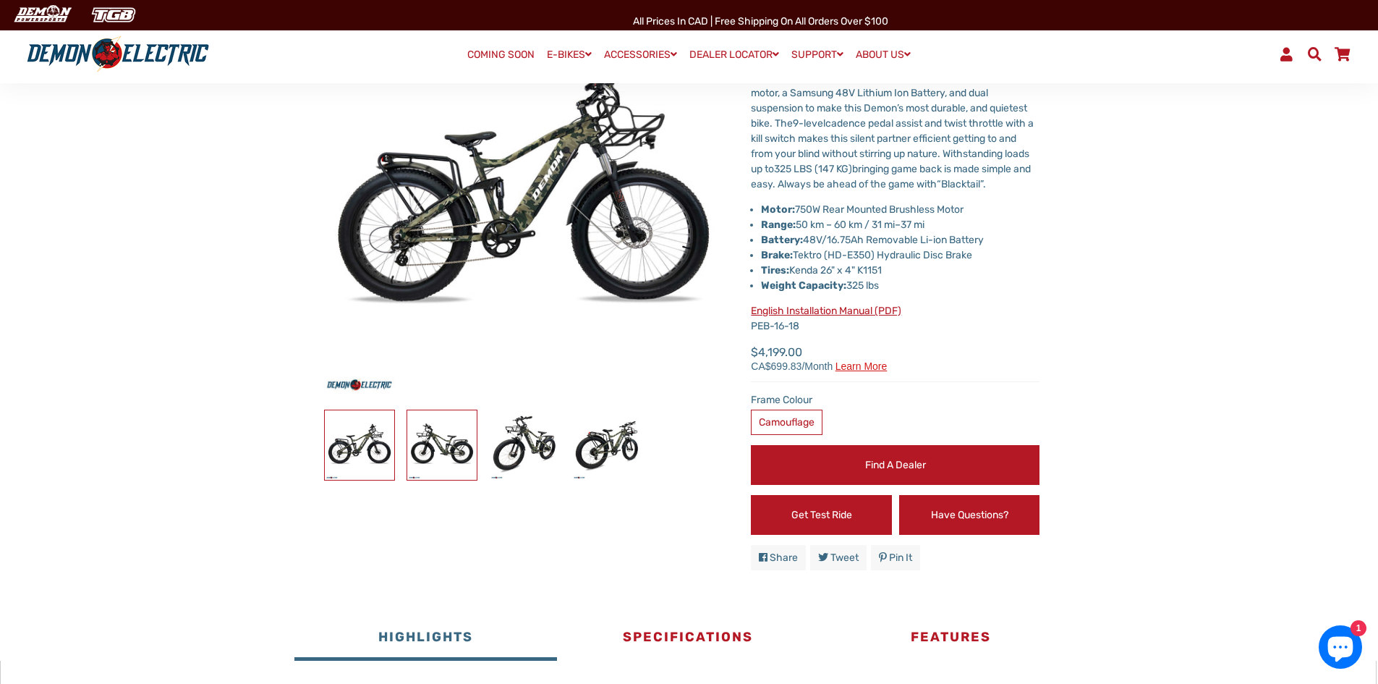
click at [426, 458] on img at bounding box center [441, 444] width 69 height 69
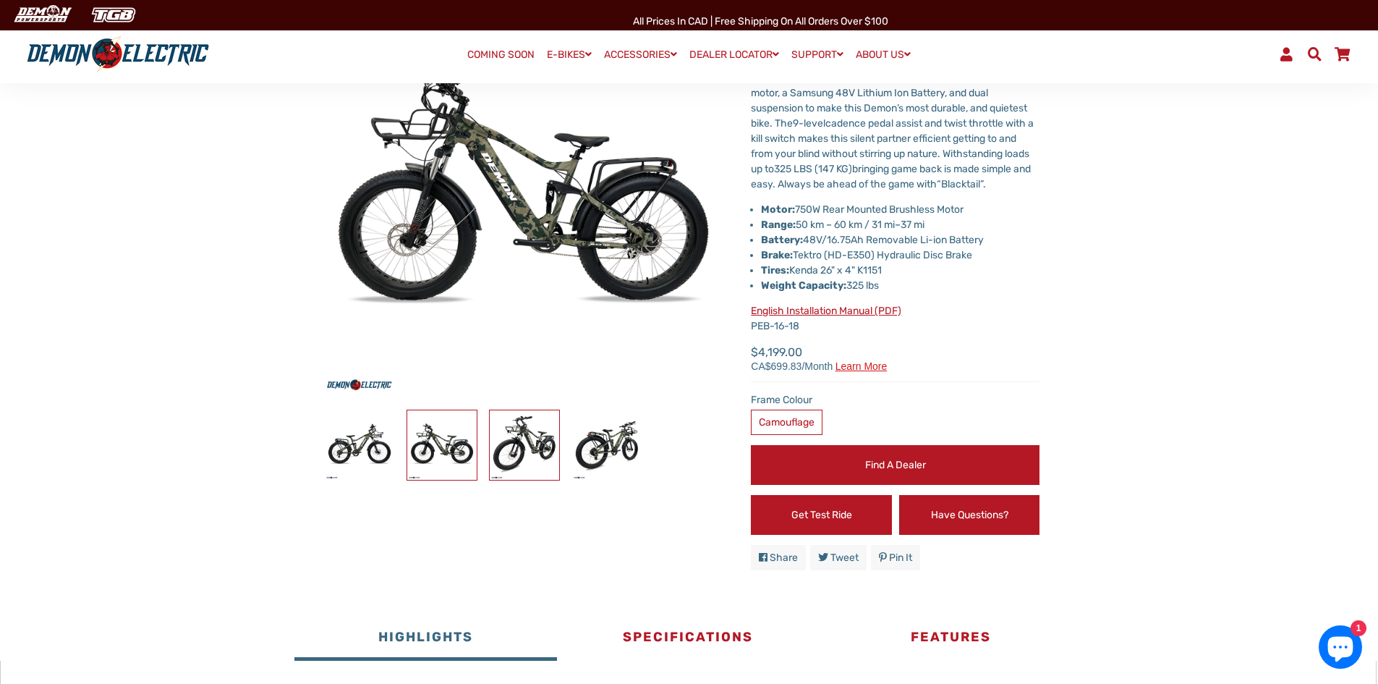
drag, startPoint x: 520, startPoint y: 449, endPoint x: 557, endPoint y: 446, distance: 37.7
click at [522, 449] on img at bounding box center [524, 444] width 69 height 69
click at [604, 440] on img at bounding box center [606, 444] width 69 height 69
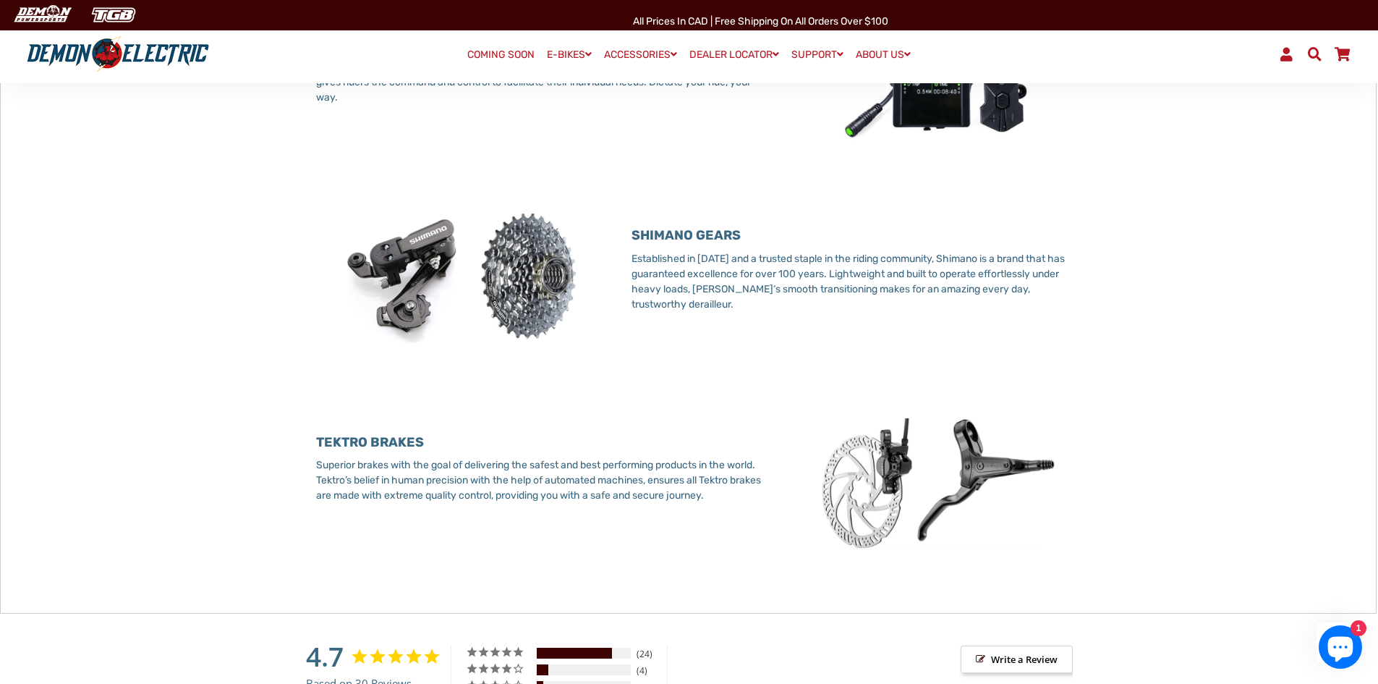
scroll to position [1737, 0]
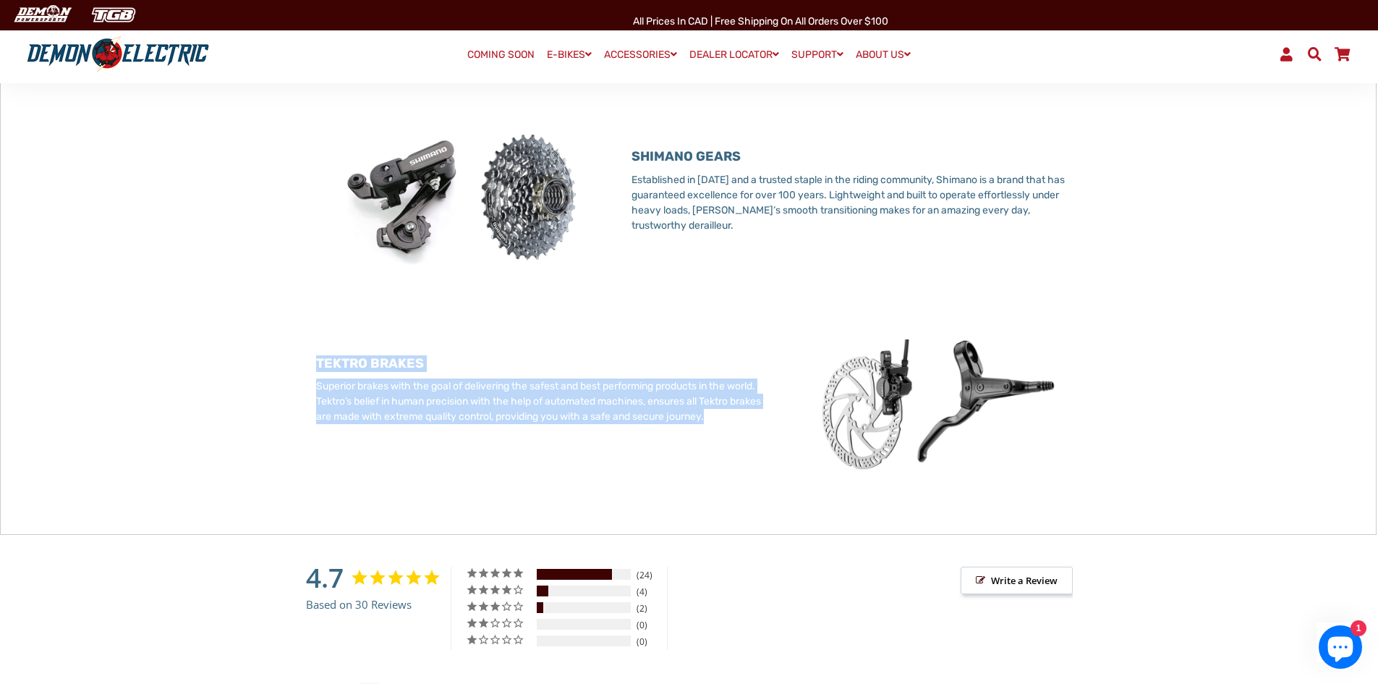
drag, startPoint x: 733, startPoint y: 442, endPoint x: 230, endPoint y: 331, distance: 515.1
drag, startPoint x: 276, startPoint y: 373, endPoint x: 787, endPoint y: 439, distance: 515.7
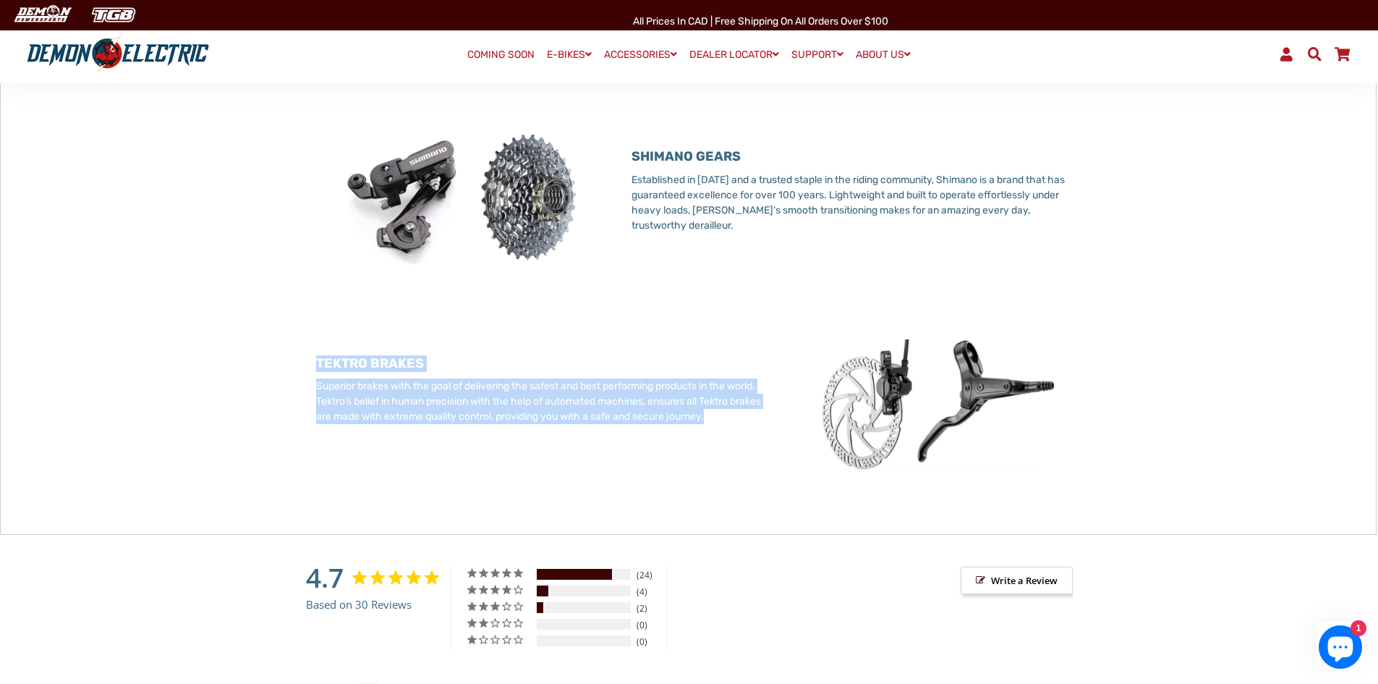
click at [787, 439] on div at bounding box center [925, 406] width 315 height 159
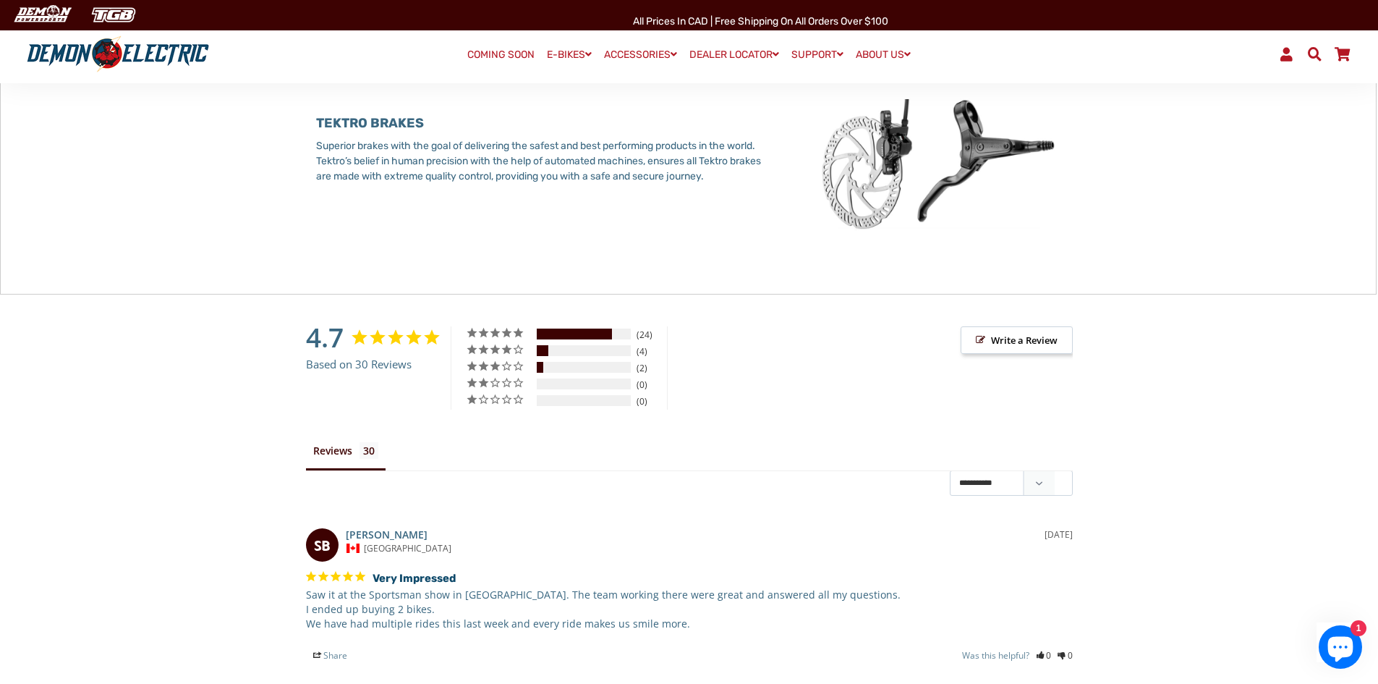
scroll to position [1954, 0]
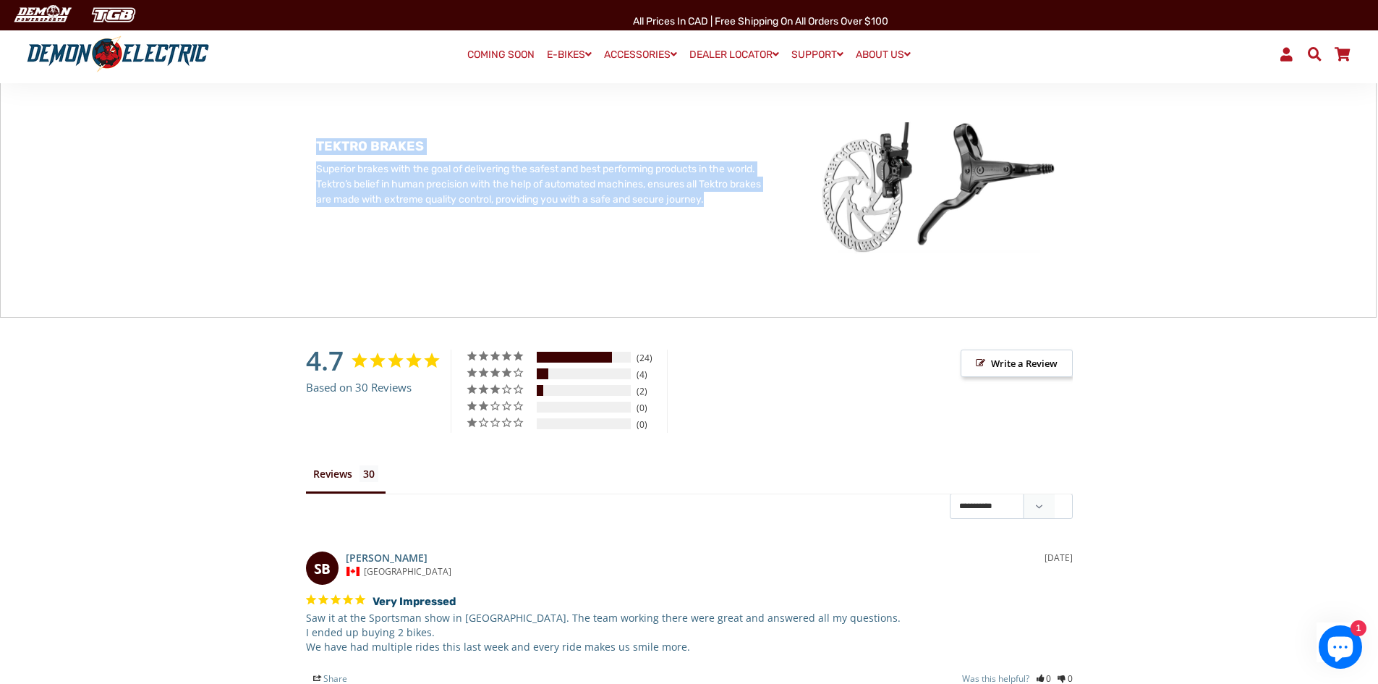
drag, startPoint x: 746, startPoint y: 230, endPoint x: 256, endPoint y: 153, distance: 495.9
drag, startPoint x: 256, startPoint y: 153, endPoint x: 756, endPoint y: 247, distance: 508.8
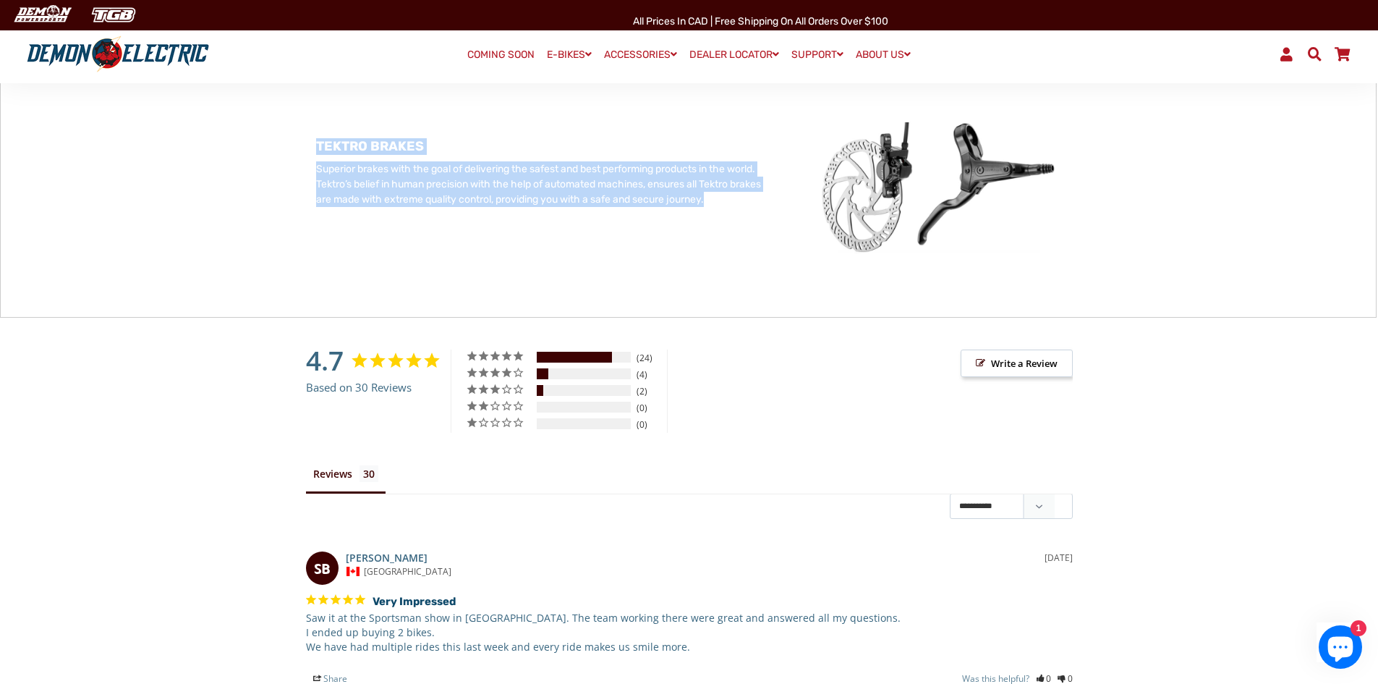
click at [756, 247] on div "TEKTRO BRAKES Superior brakes with the goal of delivering the safest and best p…" at bounding box center [542, 184] width 452 height 148
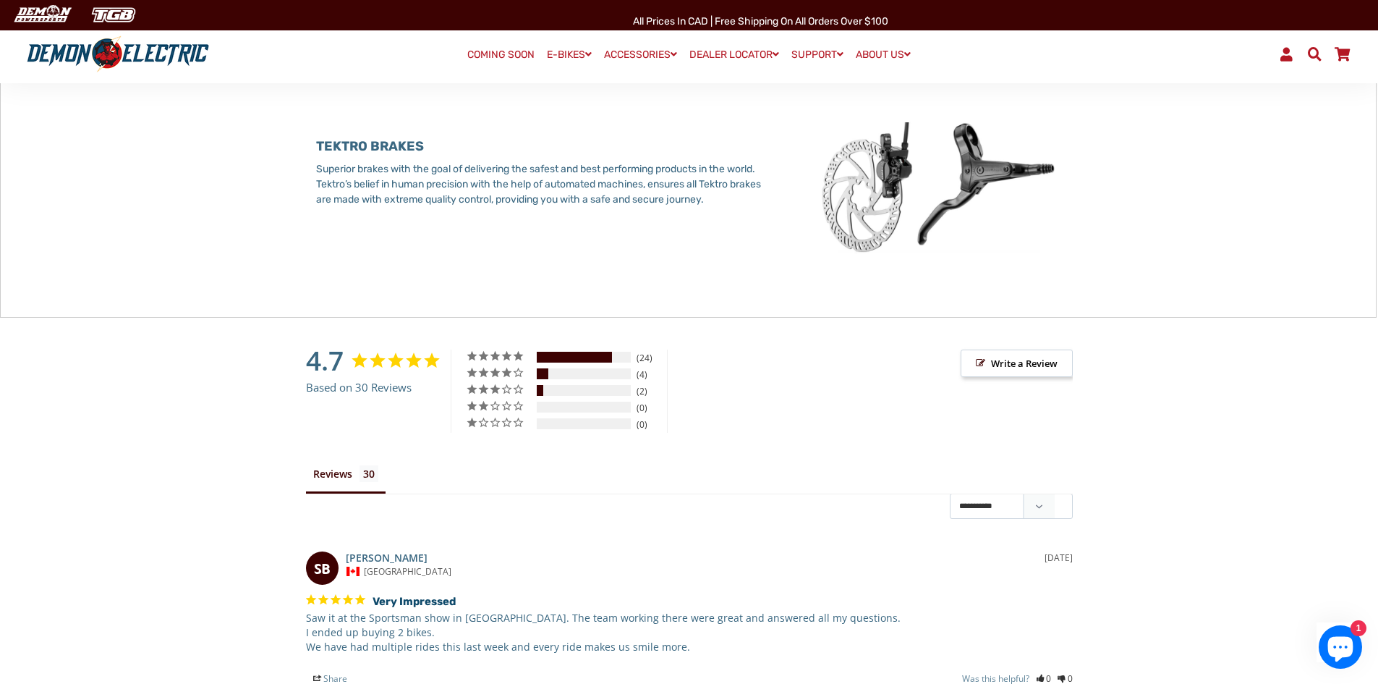
click at [1048, 203] on img at bounding box center [936, 187] width 294 height 155
click at [863, 198] on img at bounding box center [936, 187] width 294 height 155
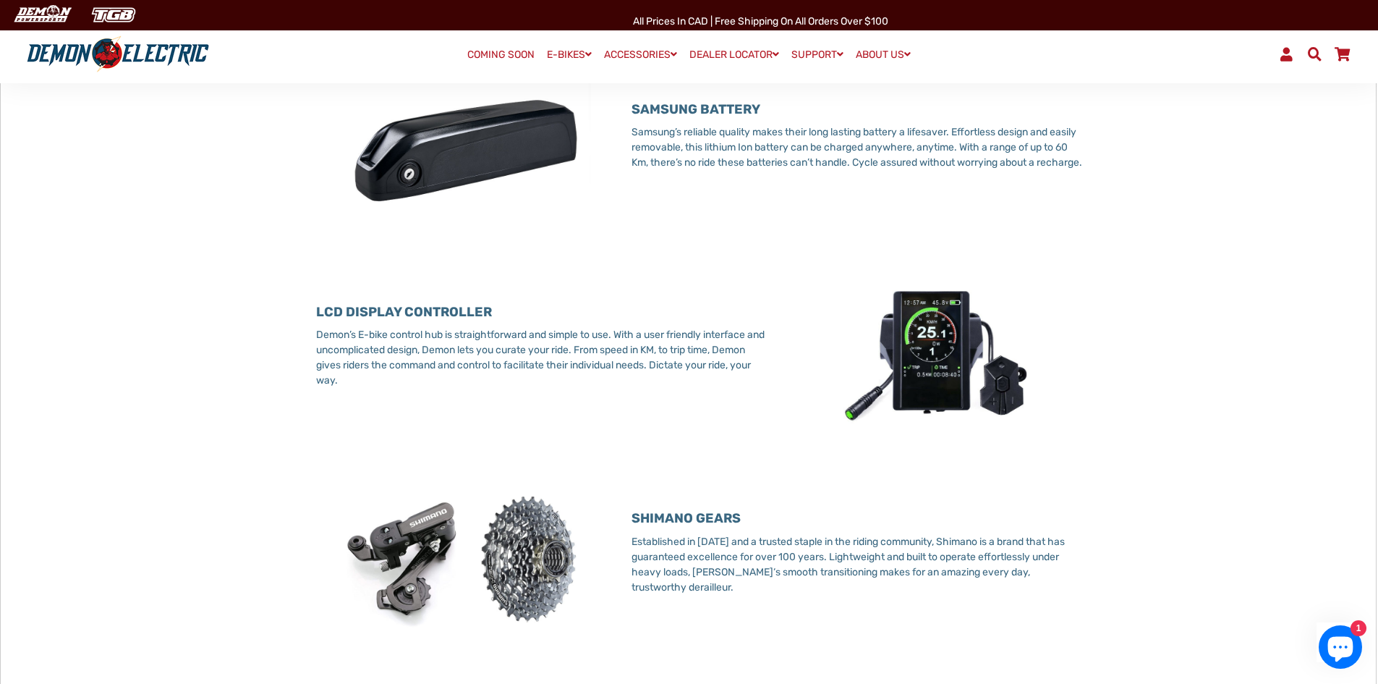
scroll to position [1085, 0]
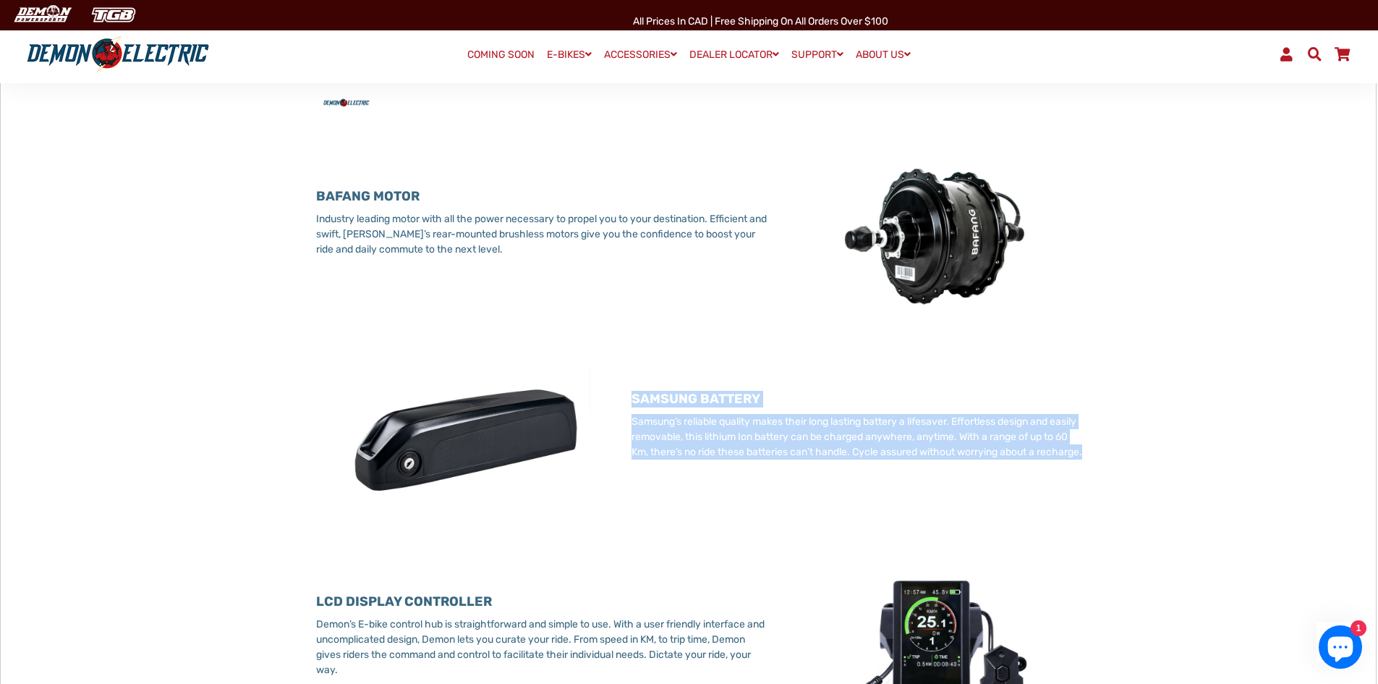
drag, startPoint x: 632, startPoint y: 413, endPoint x: 733, endPoint y: 490, distance: 126.5
click at [733, 490] on div "SAMSUNG BATTERY Samsung’s reliable quality makes their long lasting battery a l…" at bounding box center [858, 437] width 452 height 148
click at [733, 459] on p "Samsung’s reliable quality makes their long lasting battery a lifesaver. Effort…" at bounding box center [858, 437] width 452 height 46
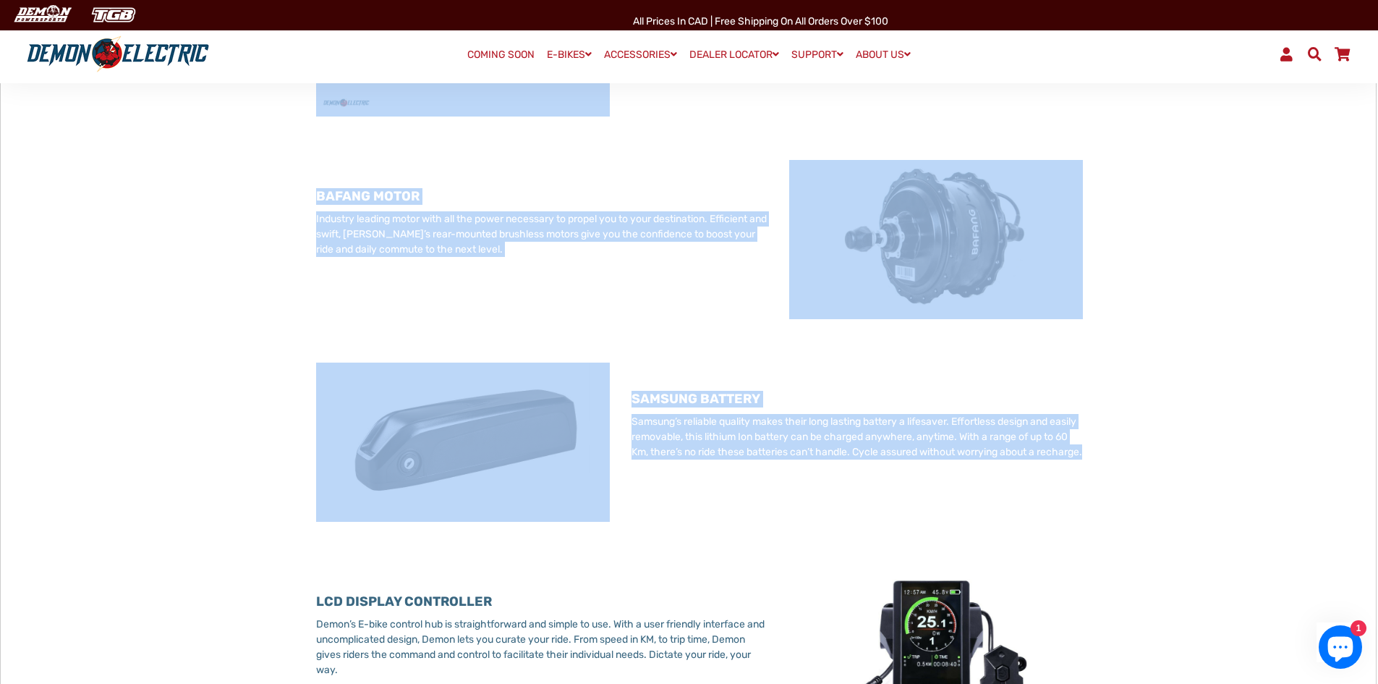
drag, startPoint x: 682, startPoint y: 485, endPoint x: 170, endPoint y: 127, distance: 624.7
click at [170, 127] on div "× ALUMINUM ALLOY FRAME Rust & corrosion resistant, our durable, lightweight fra…" at bounding box center [688, 489] width 1377 height 1394
click at [174, 130] on div "× ALUMINUM ALLOY FRAME Rust & corrosion resistant, our durable, lightweight fra…" at bounding box center [688, 489] width 1377 height 1394
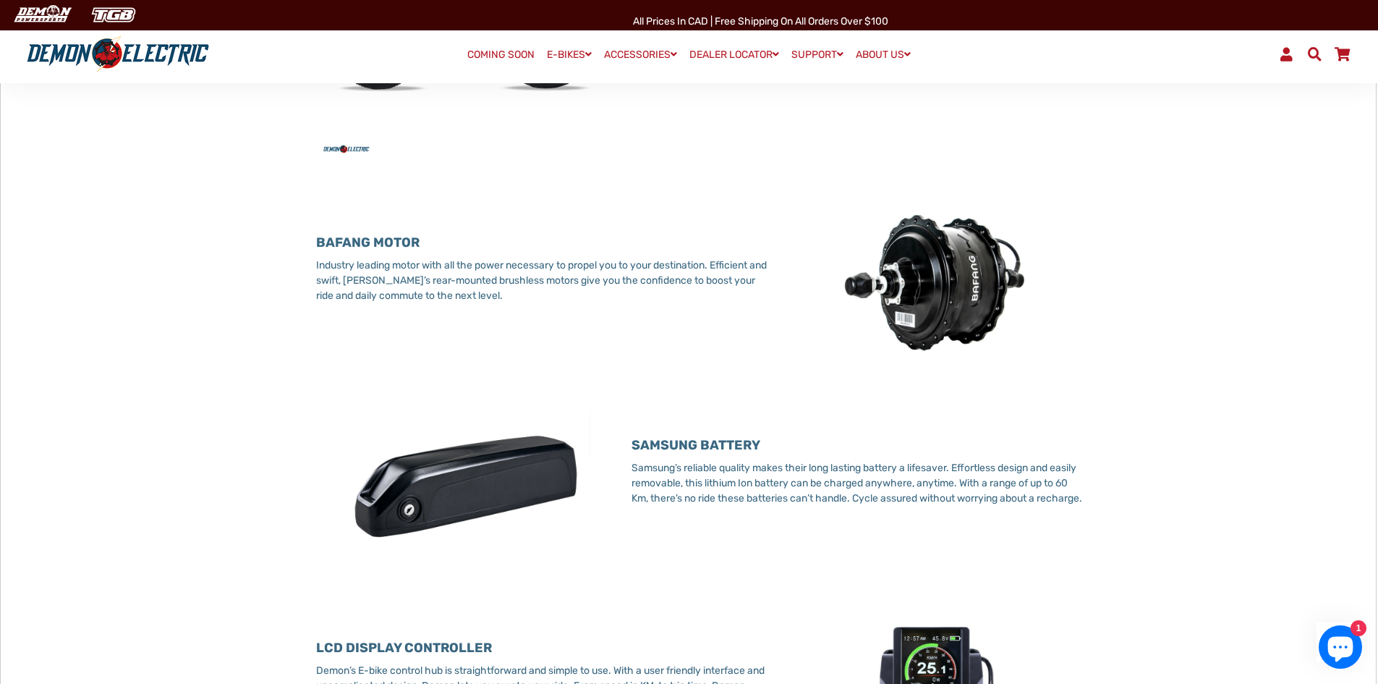
scroll to position [1013, 0]
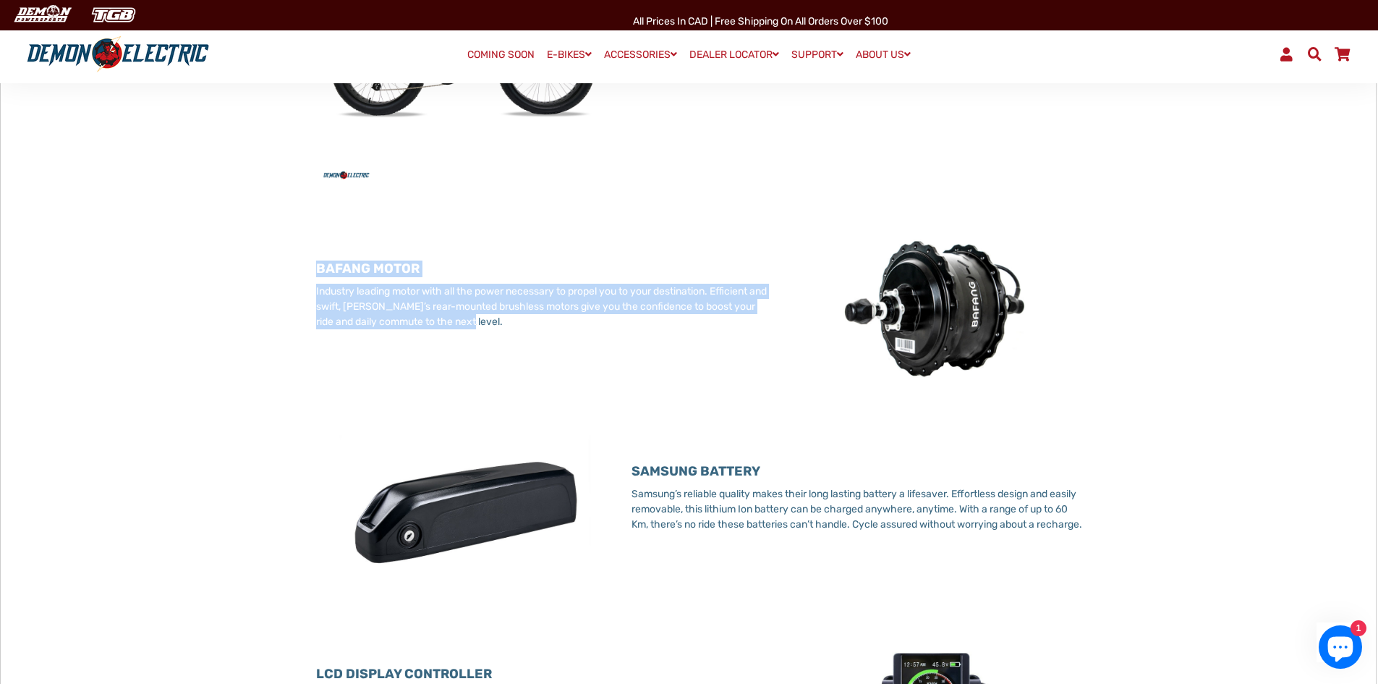
drag, startPoint x: 323, startPoint y: 274, endPoint x: 629, endPoint y: 353, distance: 315.4
click at [629, 353] on div "ALUMINUM ALLOY FRAME Rust & corrosion resistant, our durable, lightweight frame…" at bounding box center [689, 561] width 832 height 1341
click at [628, 353] on div "BAFANG MOTOR Industry leading motor with all the power necessary to propel you …" at bounding box center [542, 306] width 452 height 148
drag, startPoint x: 560, startPoint y: 346, endPoint x: 237, endPoint y: 252, distance: 336.9
click at [242, 255] on div "× ALUMINUM ALLOY FRAME Rust & corrosion resistant, our durable, lightweight fra…" at bounding box center [688, 562] width 1377 height 1394
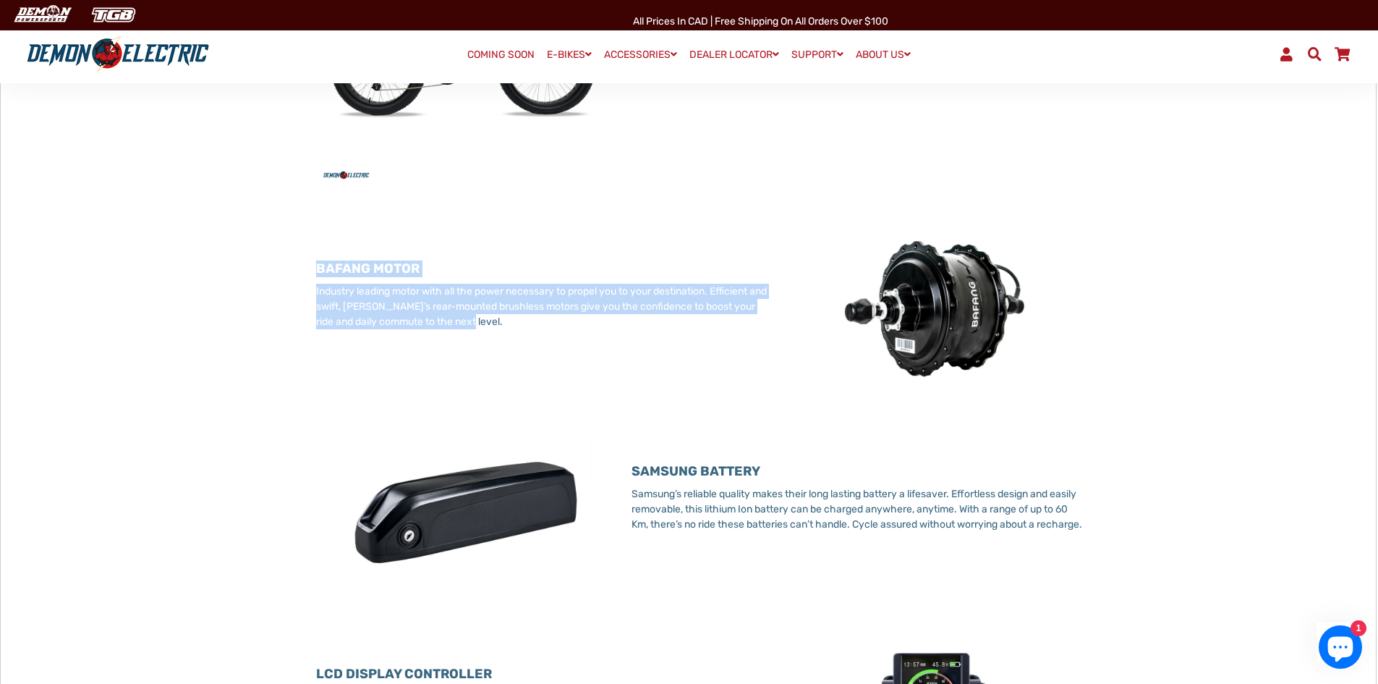
click at [237, 252] on div "× ALUMINUM ALLOY FRAME Rust & corrosion resistant, our durable, lightweight fra…" at bounding box center [688, 562] width 1377 height 1394
drag, startPoint x: 327, startPoint y: 289, endPoint x: 559, endPoint y: 347, distance: 238.7
click at [559, 347] on div "BAFANG MOTOR Industry leading motor with all the power necessary to propel you …" at bounding box center [542, 306] width 452 height 148
drag, startPoint x: 495, startPoint y: 342, endPoint x: 273, endPoint y: 265, distance: 235.3
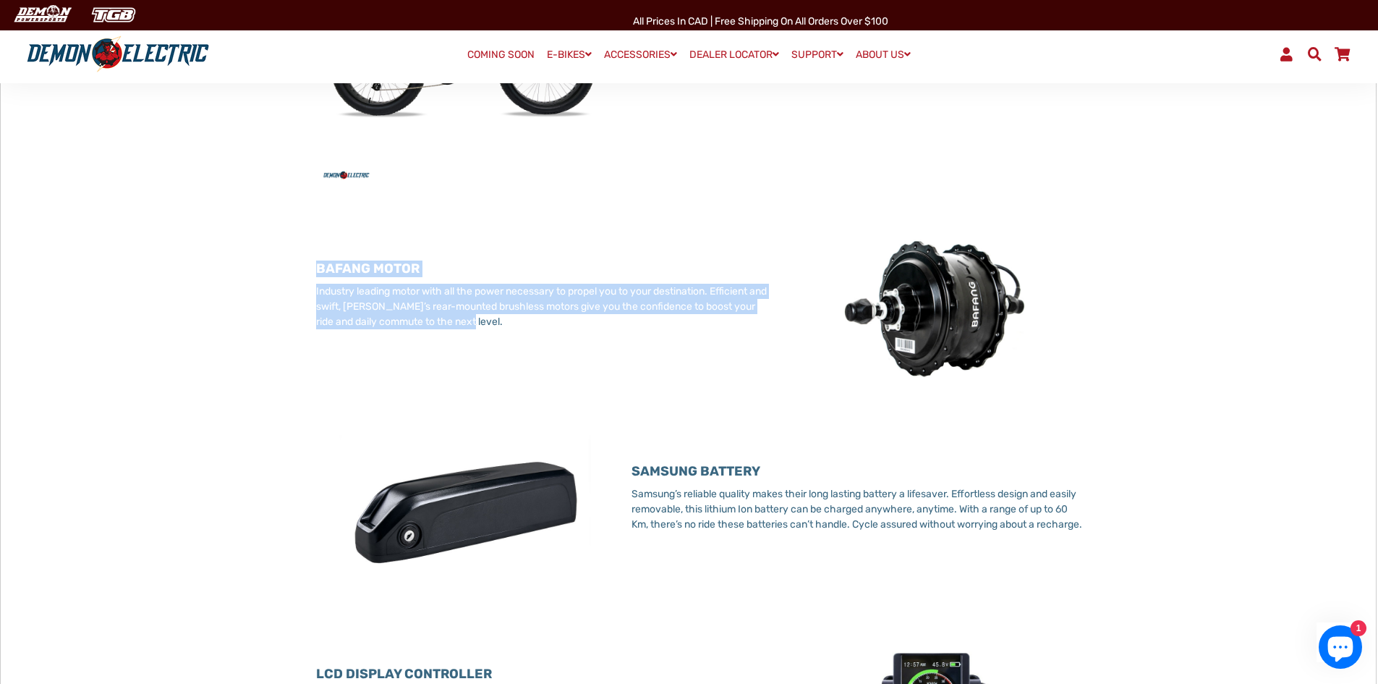
click at [273, 265] on div "ALUMINUM ALLOY FRAME Rust & corrosion resistant, our durable, lightweight frame…" at bounding box center [689, 561] width 832 height 1341
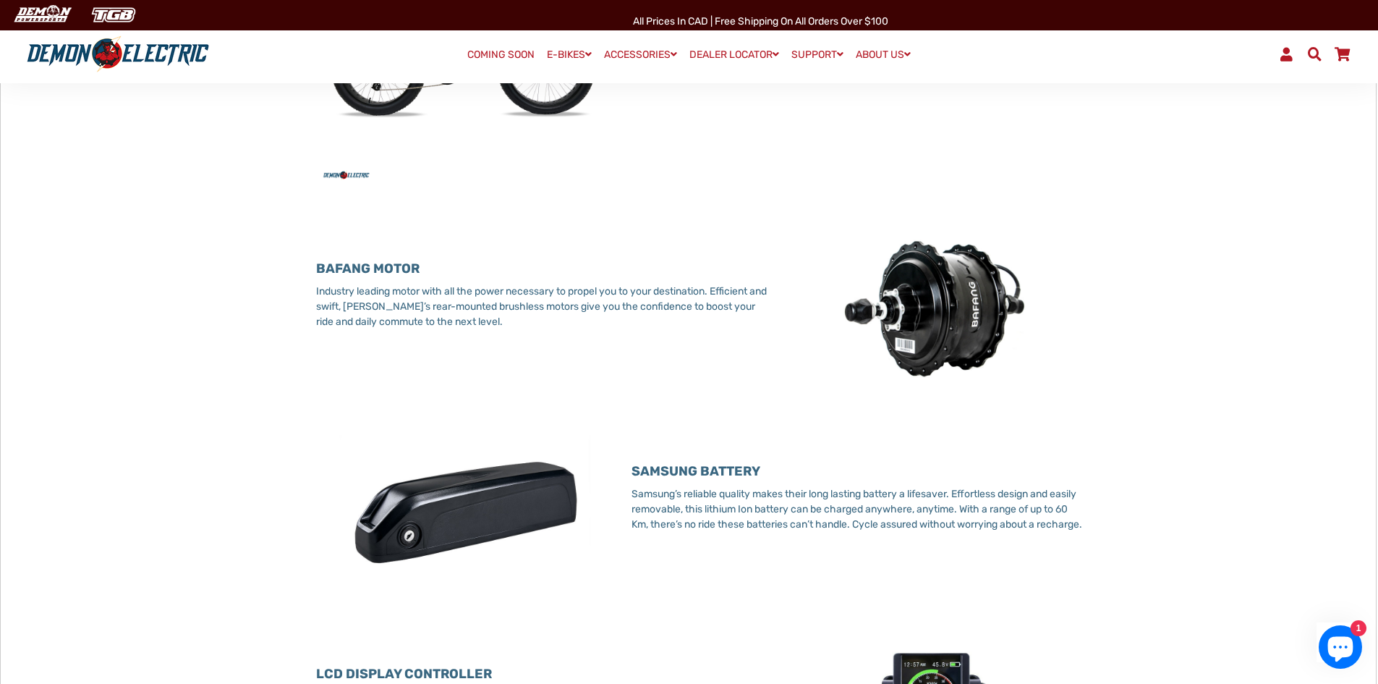
scroll to position [868, 0]
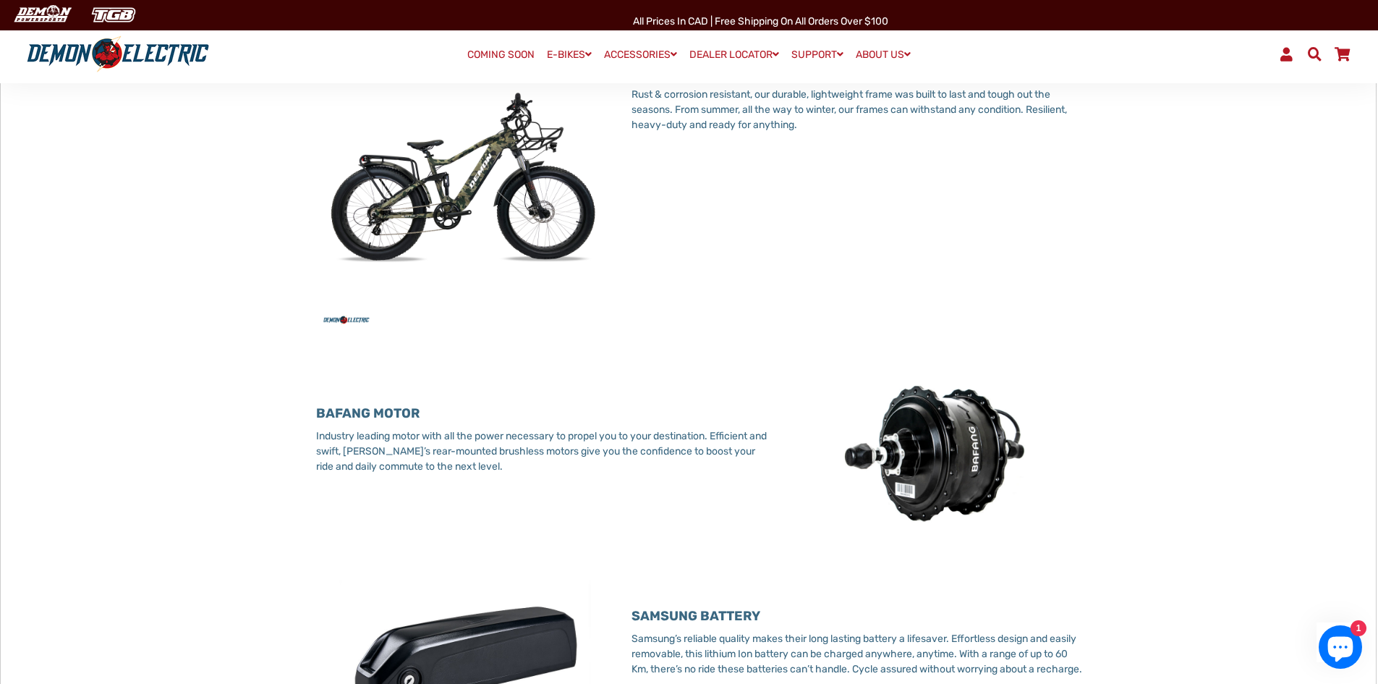
click at [396, 242] on img at bounding box center [463, 182] width 294 height 294
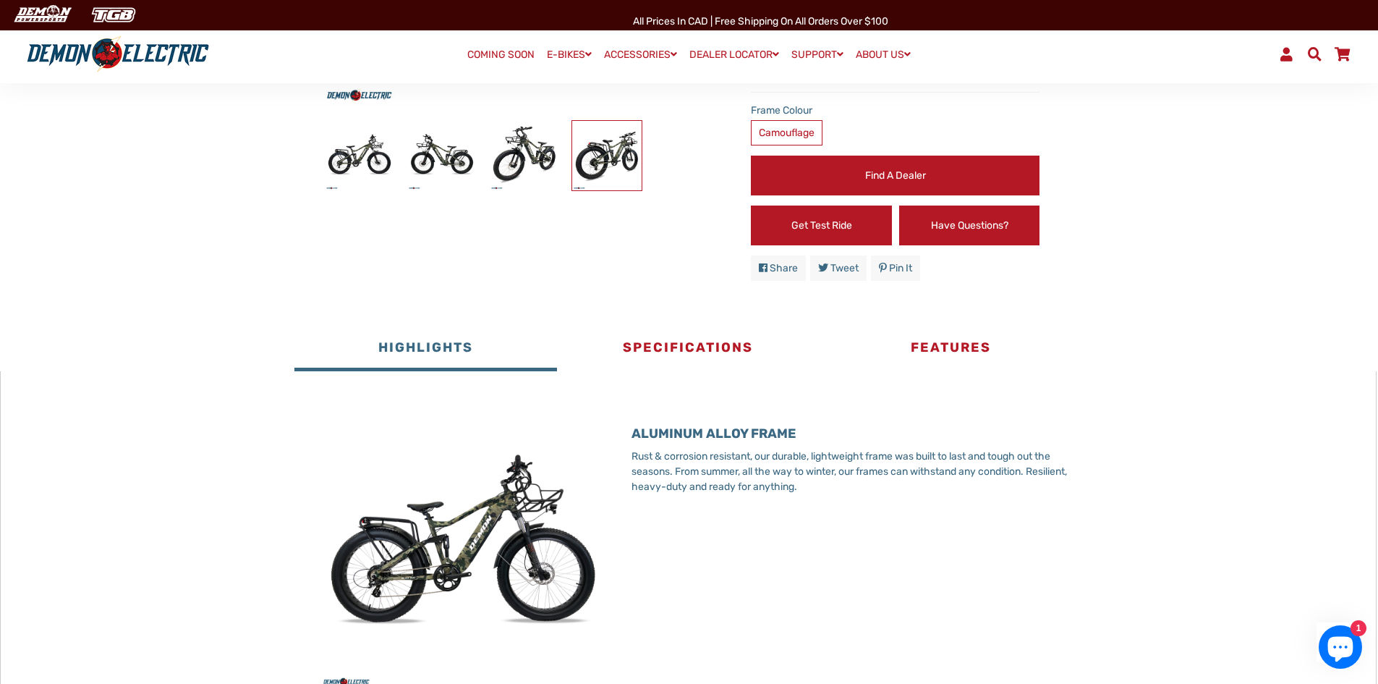
scroll to position [289, 0]
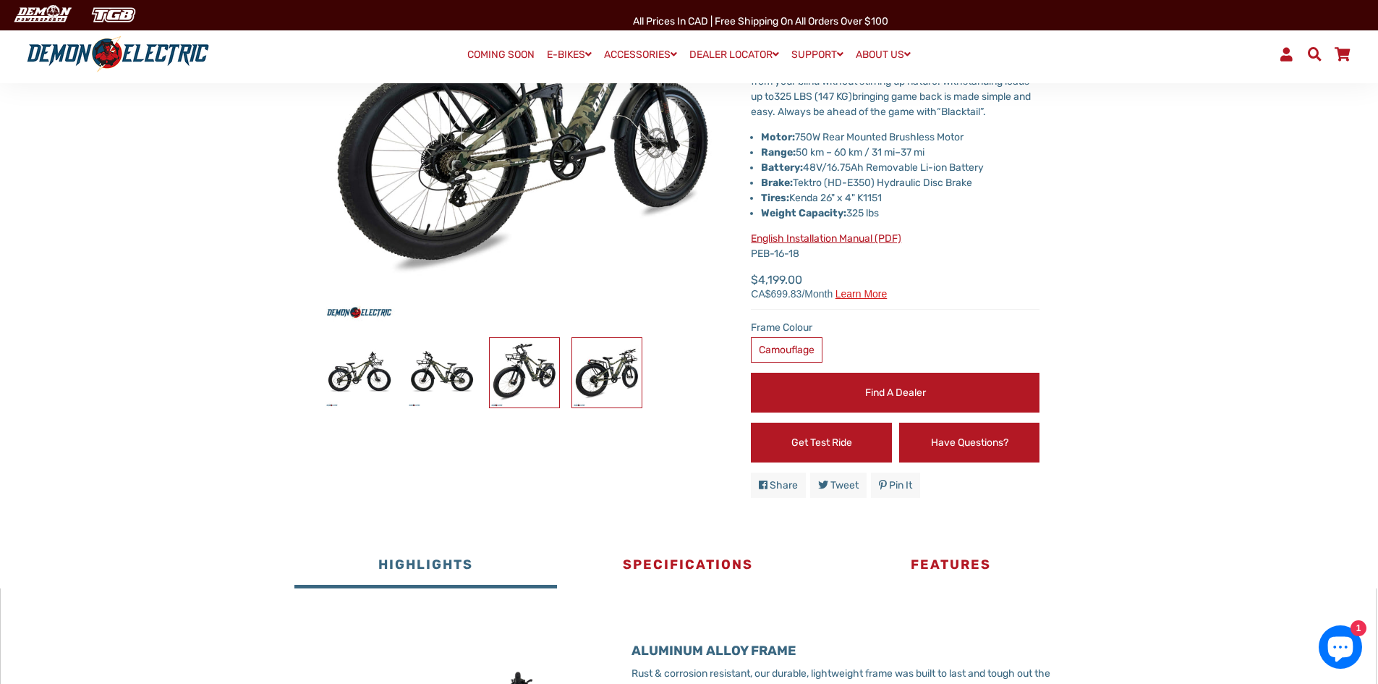
click at [498, 385] on img at bounding box center [524, 372] width 69 height 69
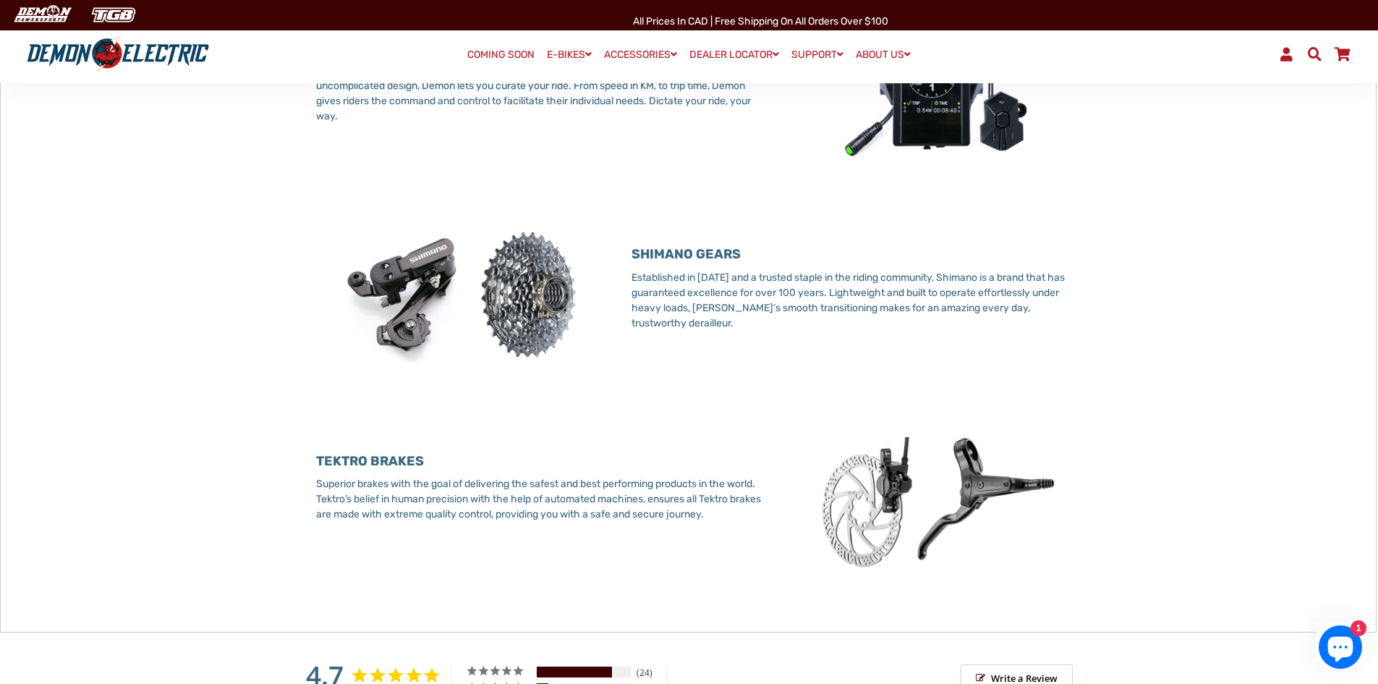
scroll to position [1664, 0]
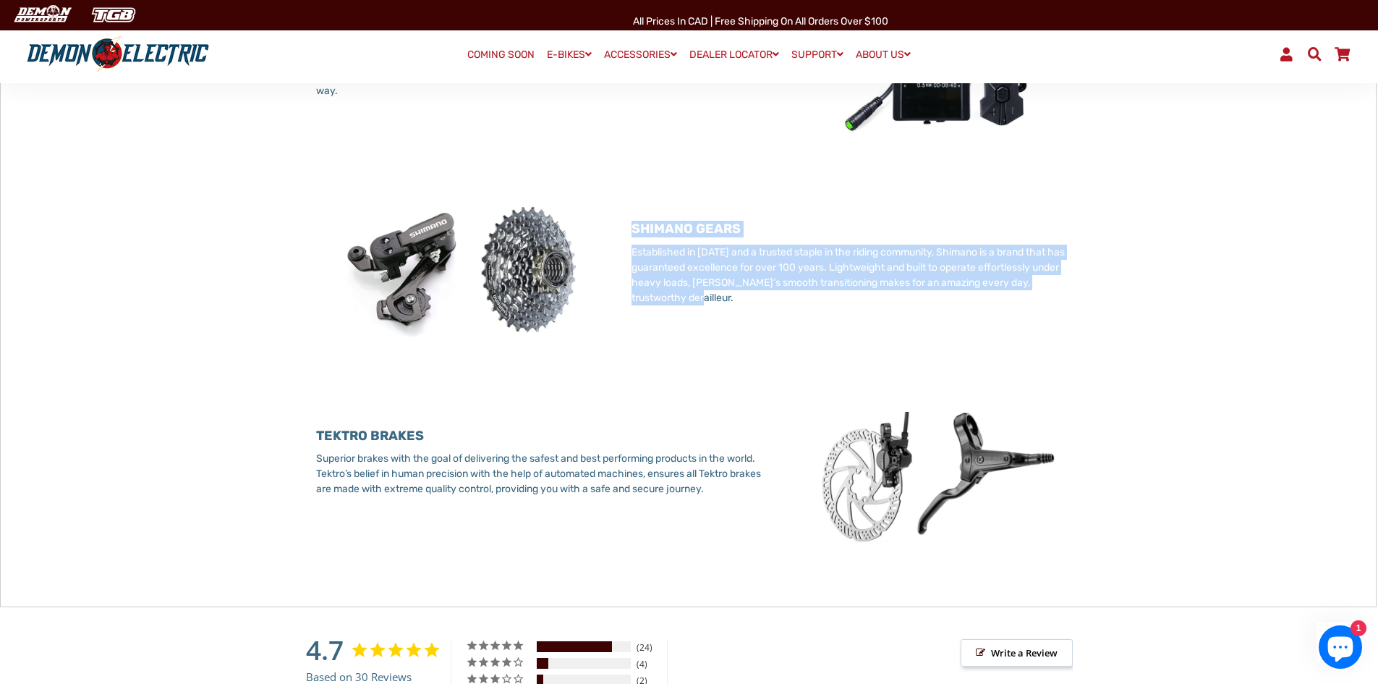
drag, startPoint x: 672, startPoint y: 310, endPoint x: 593, endPoint y: 236, distance: 108.0
click at [593, 236] on div "SHIMANO GEARS Established in [DATE] and a trusted staple in the riding communit…" at bounding box center [689, 284] width 789 height 185
click at [593, 236] on img at bounding box center [463, 269] width 294 height 155
click at [696, 277] on p "Established in [DATE] and a trusted staple in the riding community, Shimano is …" at bounding box center [858, 275] width 452 height 61
drag, startPoint x: 714, startPoint y: 329, endPoint x: 617, endPoint y: 240, distance: 132.2
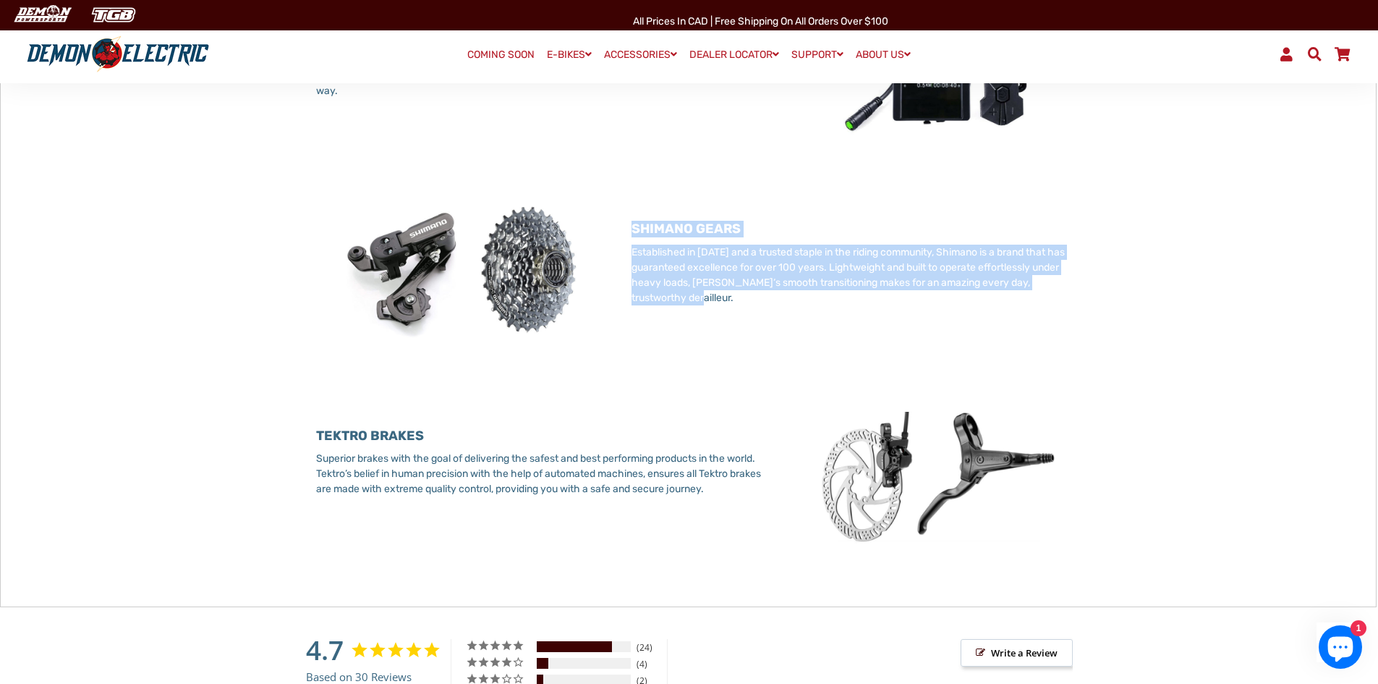
click at [617, 240] on div "SHIMANO GEARS Established in [DATE] and a trusted staple in the riding communit…" at bounding box center [846, 274] width 473 height 164
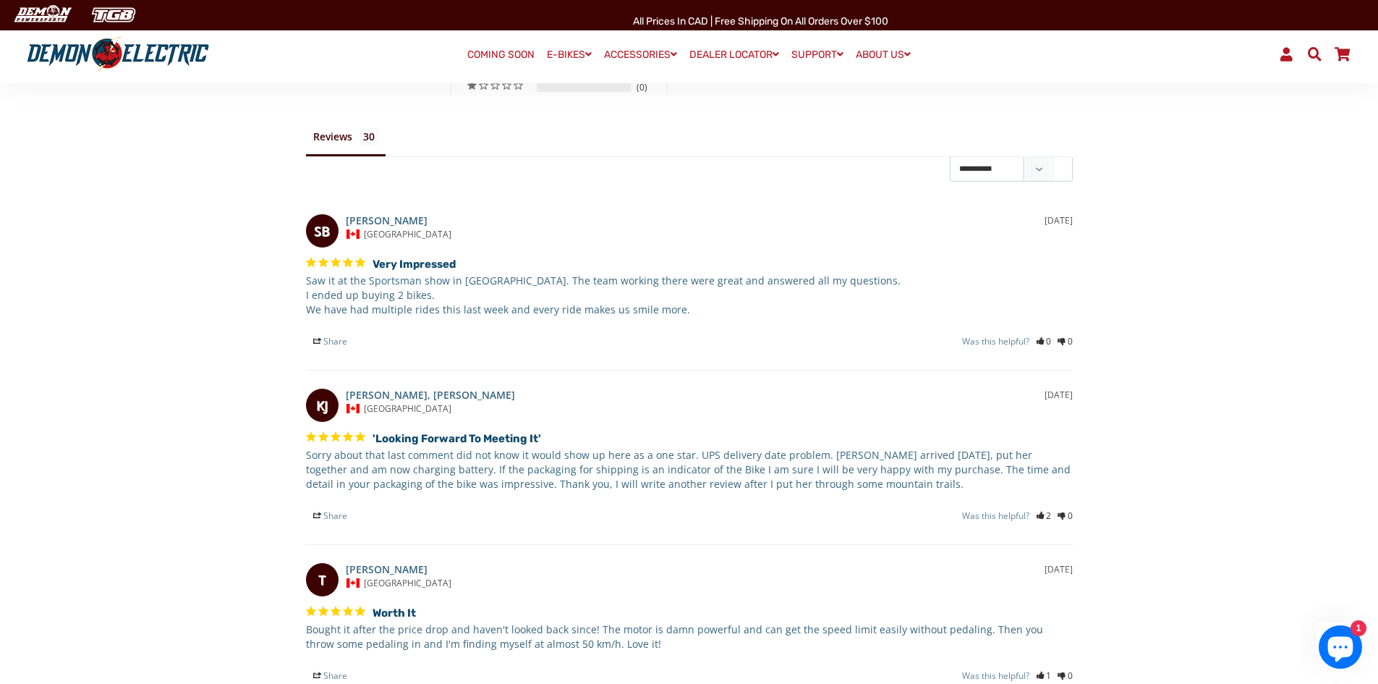
scroll to position [2316, 0]
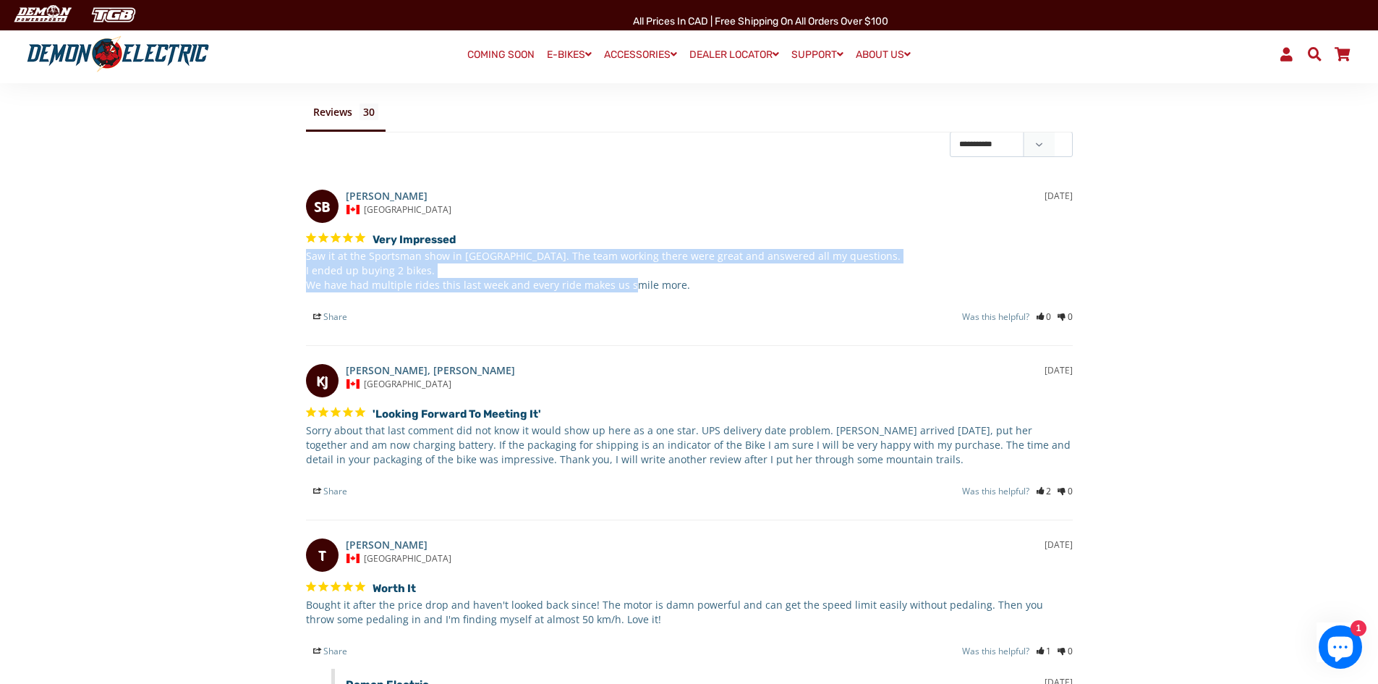
drag, startPoint x: 394, startPoint y: 295, endPoint x: 228, endPoint y: 271, distance: 167.3
click at [228, 271] on main "Blacktail Hunting eBike 30 Reviews" at bounding box center [689, 86] width 1378 height 4486
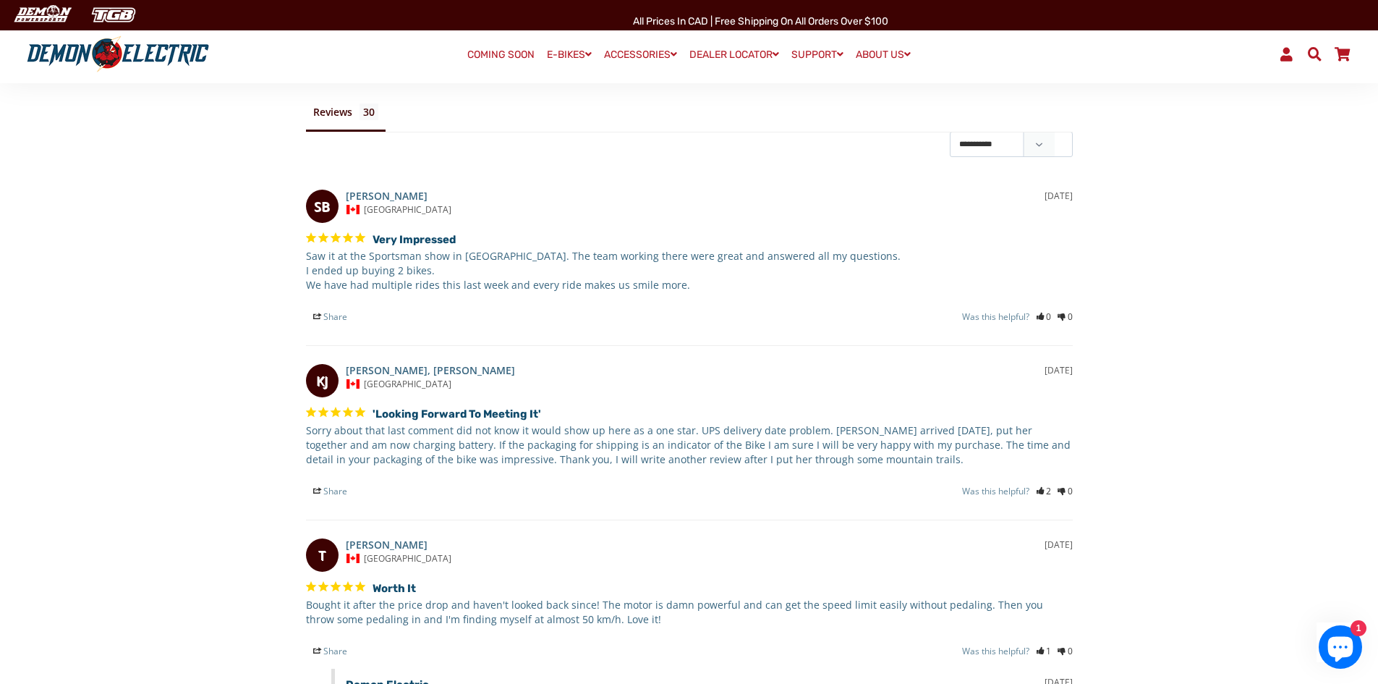
click at [159, 187] on main "Blacktail Hunting eBike 30 Reviews" at bounding box center [689, 86] width 1378 height 4486
